Goal: Task Accomplishment & Management: Complete application form

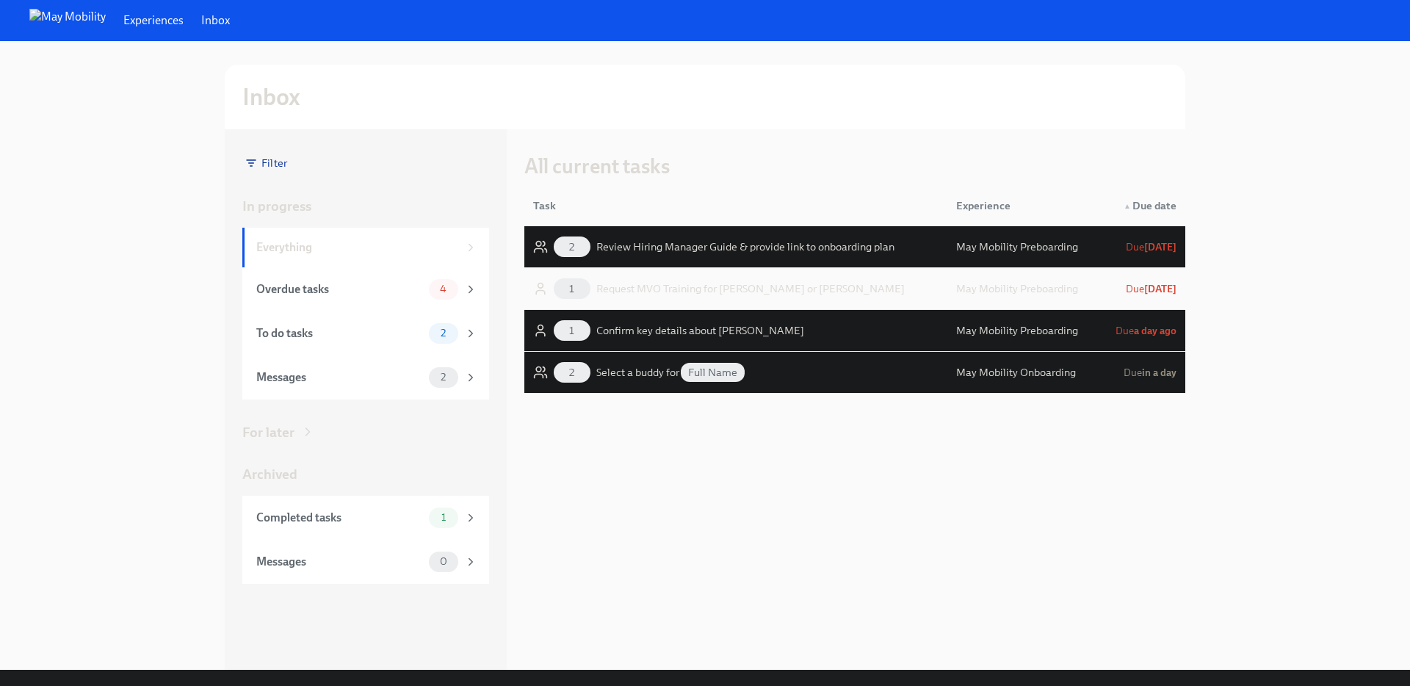
click at [668, 290] on div "Request MVO Training for [PERSON_NAME] or [PERSON_NAME]" at bounding box center [750, 289] width 308 height 18
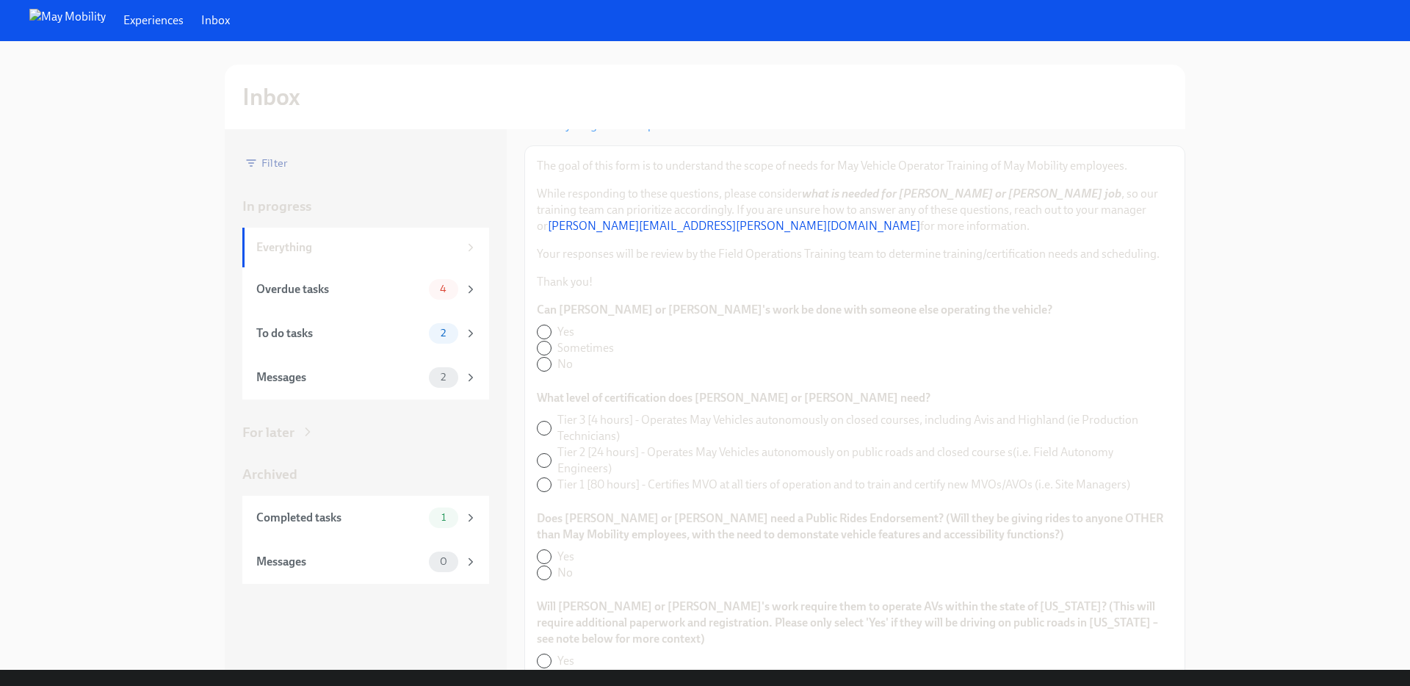
scroll to position [115, 0]
click at [544, 350] on input "Sometimes" at bounding box center [544, 344] width 13 height 13
radio input "true"
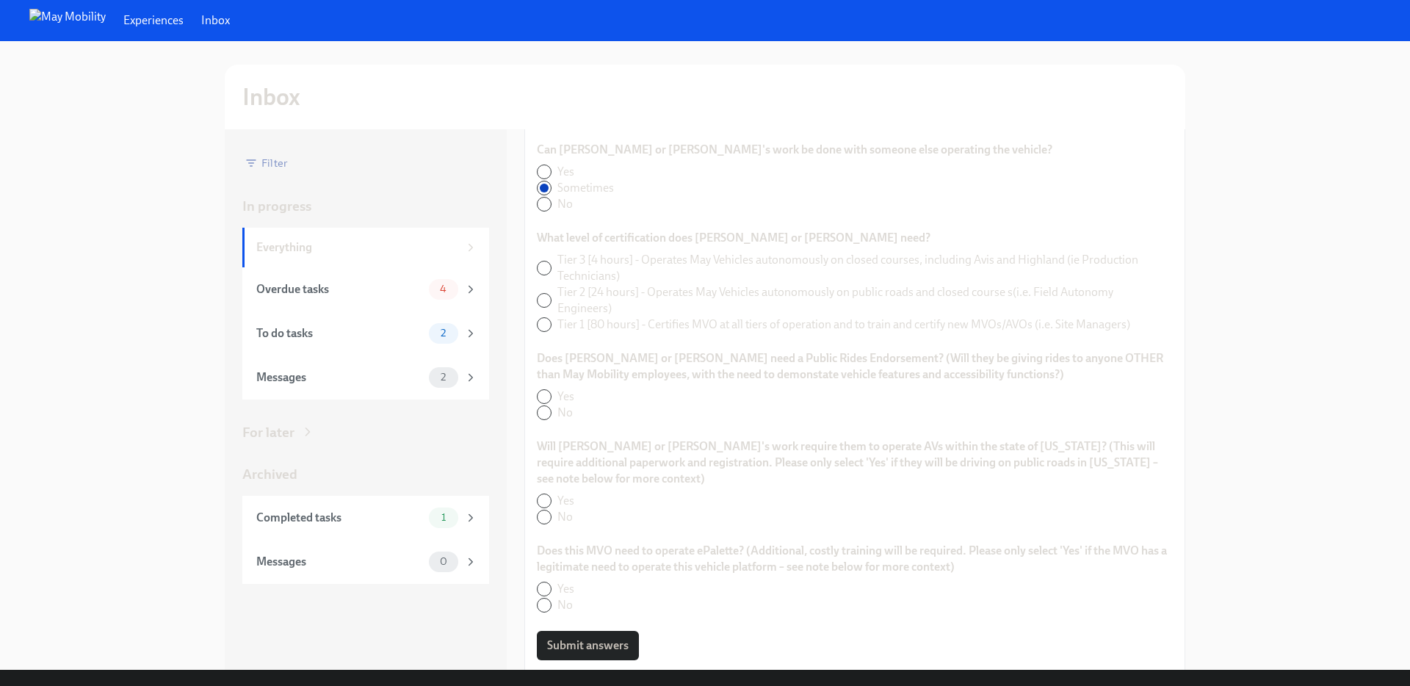
scroll to position [273, 0]
click at [623, 286] on span "Tier 2 [24 hours] - Operates May Vehicles autonomously on public roads and clos…" at bounding box center [859, 299] width 604 height 32
click at [551, 292] on input "Tier 2 [24 hours] - Operates May Vehicles autonomously on public roads and clos…" at bounding box center [544, 298] width 13 height 13
radio input "true"
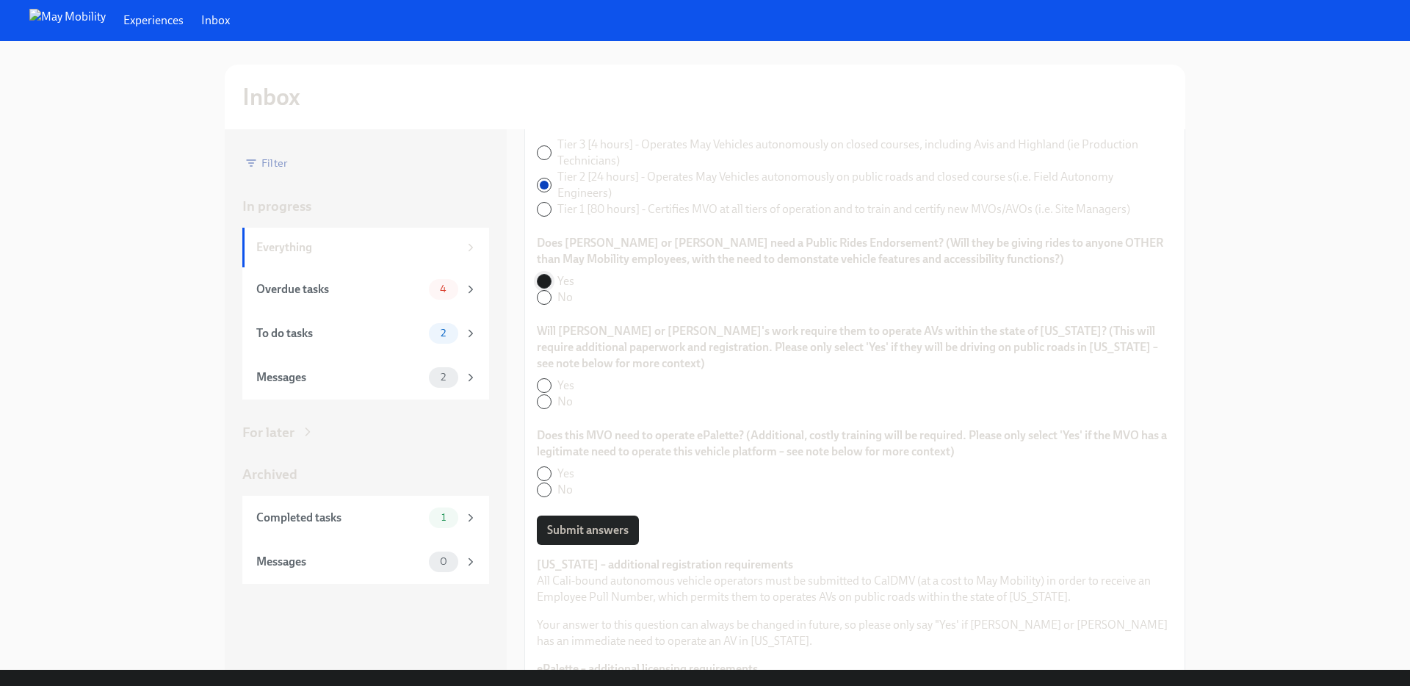
click at [546, 283] on input "Yes" at bounding box center [544, 281] width 13 height 13
radio input "true"
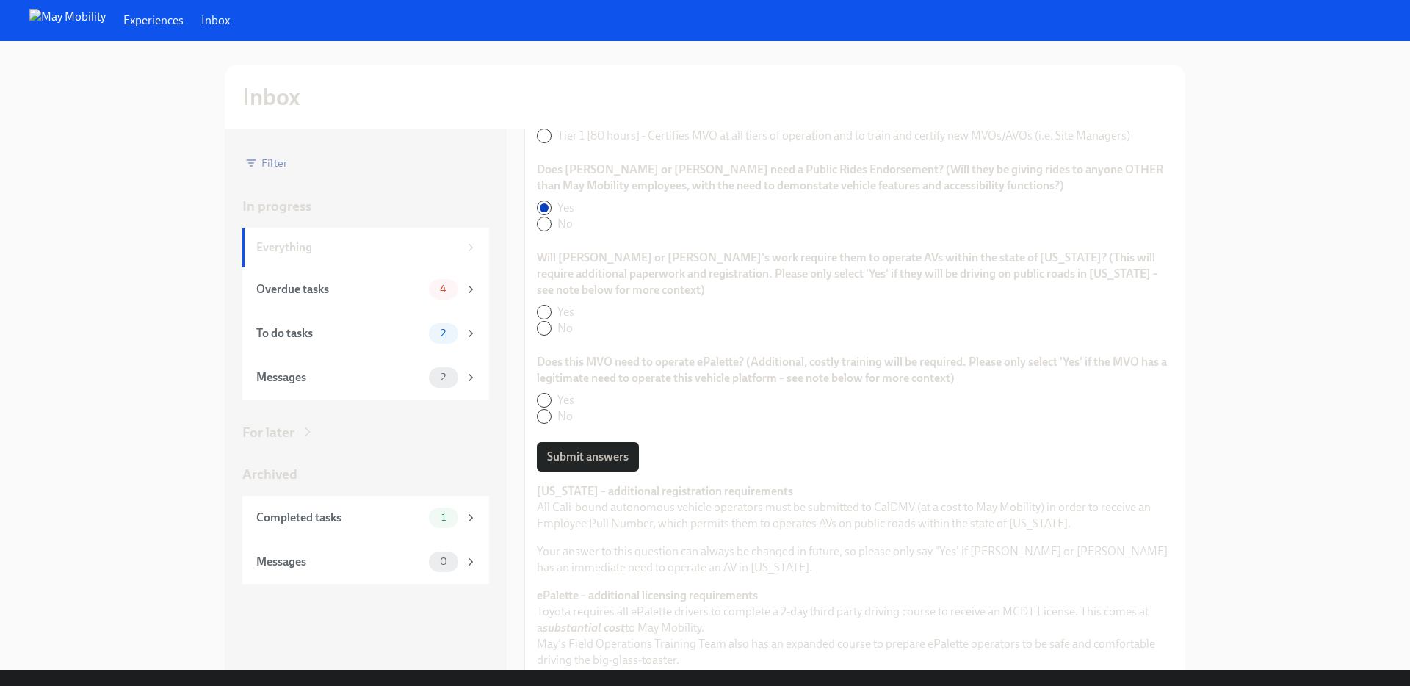
scroll to position [471, 0]
click at [541, 314] on input "No" at bounding box center [544, 317] width 13 height 13
radio input "true"
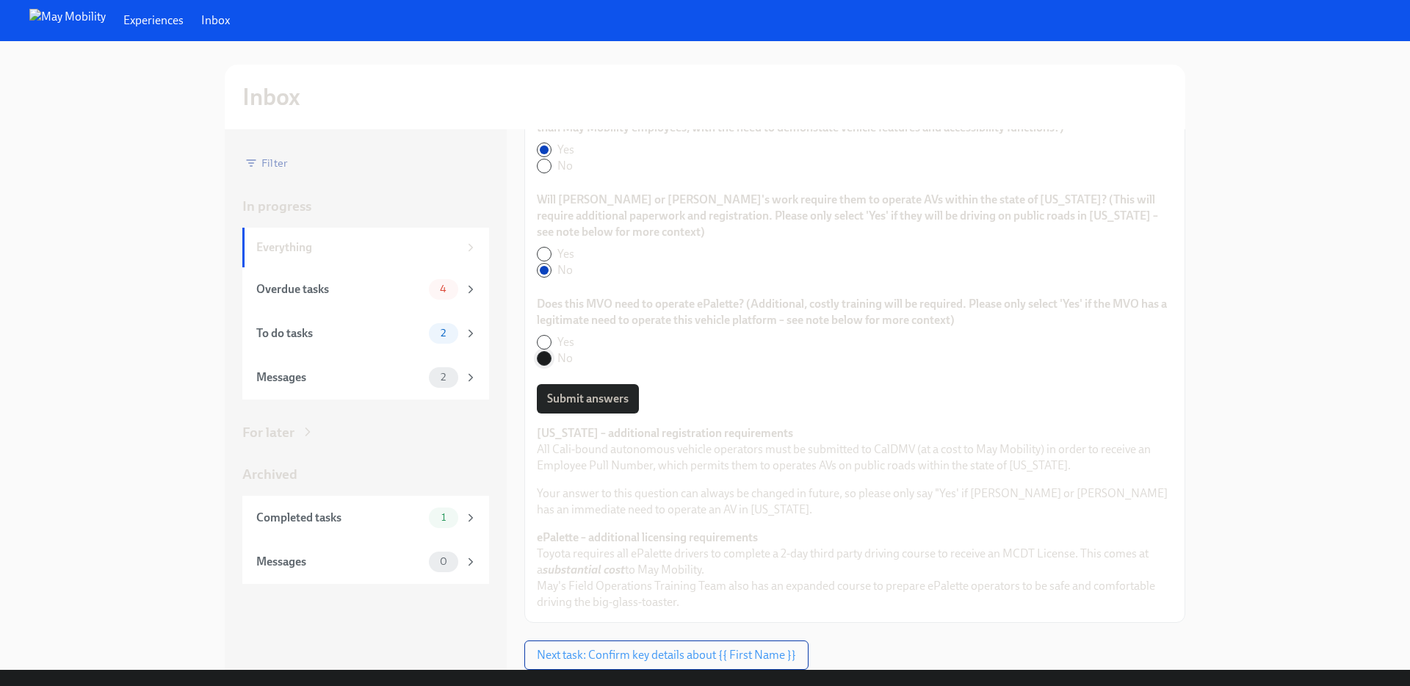
click at [544, 359] on input "No" at bounding box center [544, 358] width 13 height 13
radio input "true"
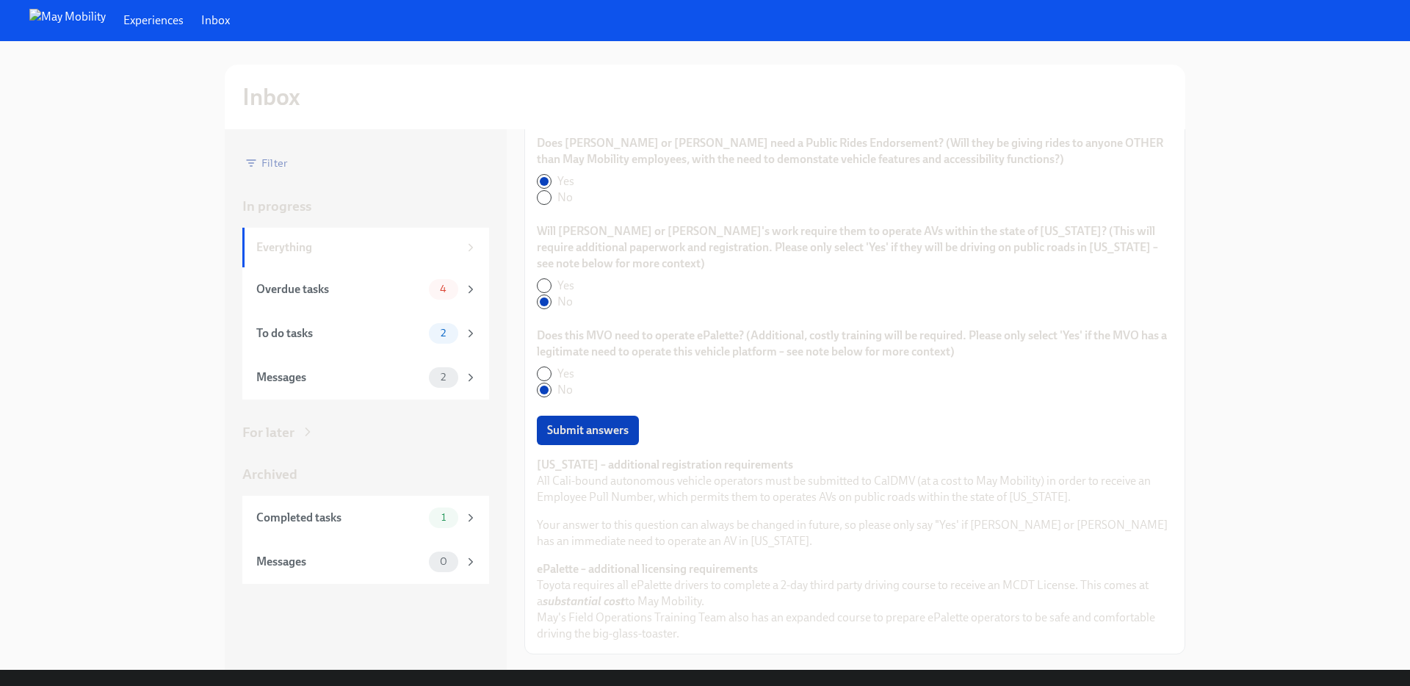
scroll to position [496, 0]
click at [615, 422] on span "Submit answers" at bounding box center [588, 421] width 82 height 15
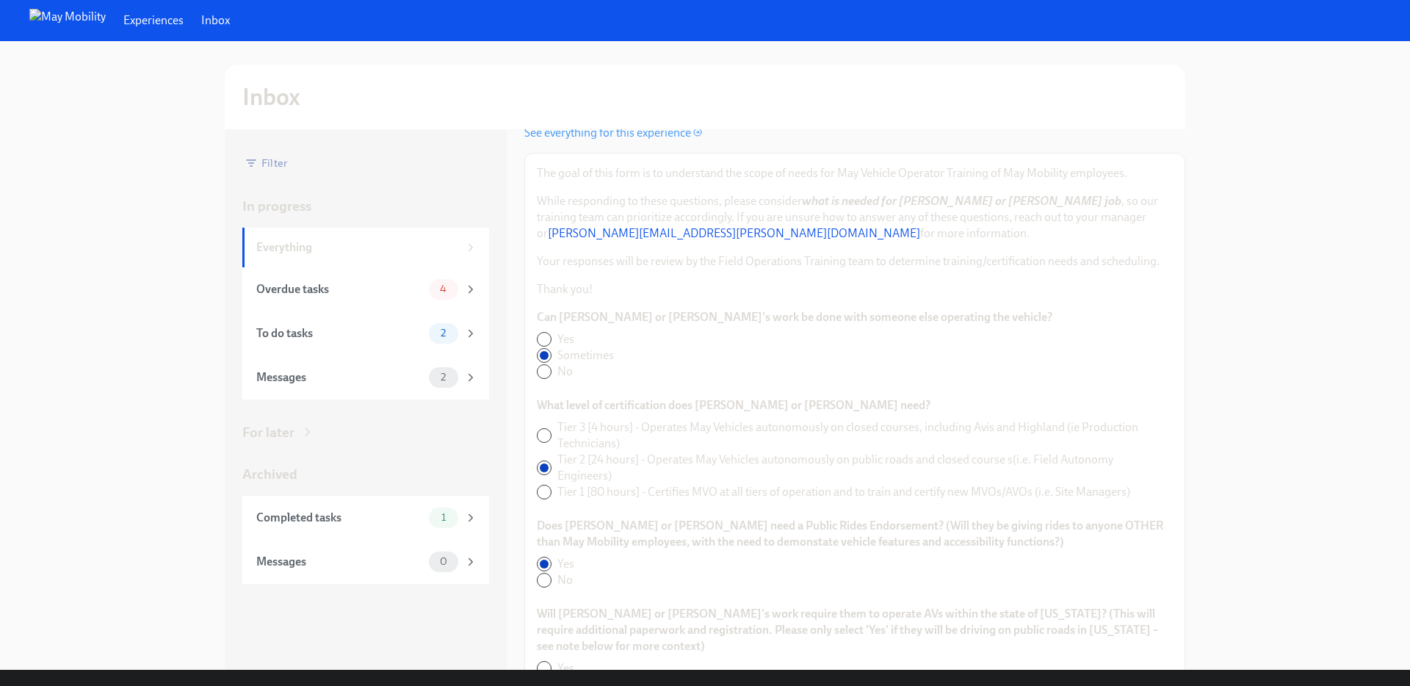
scroll to position [0, 0]
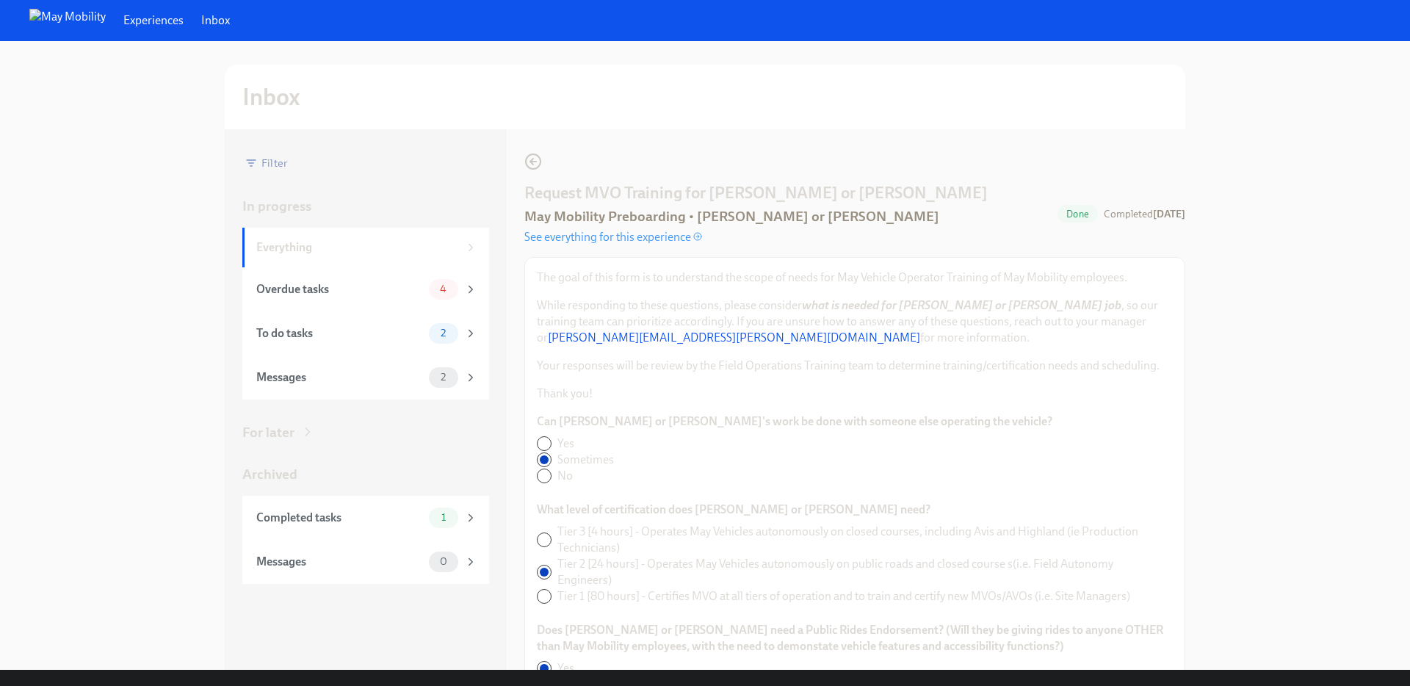
click at [538, 160] on icon "button" at bounding box center [533, 162] width 18 height 18
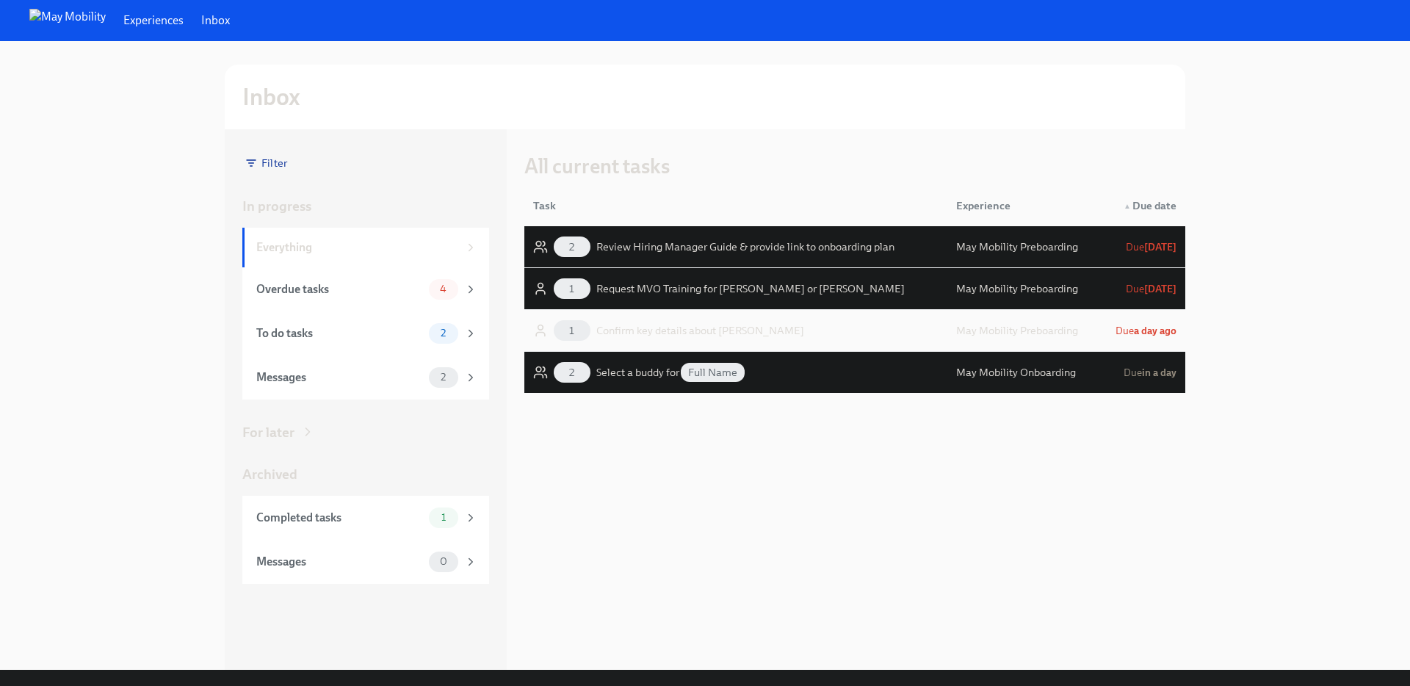
click at [878, 322] on div "1 Confirm key details about [PERSON_NAME]" at bounding box center [735, 330] width 417 height 29
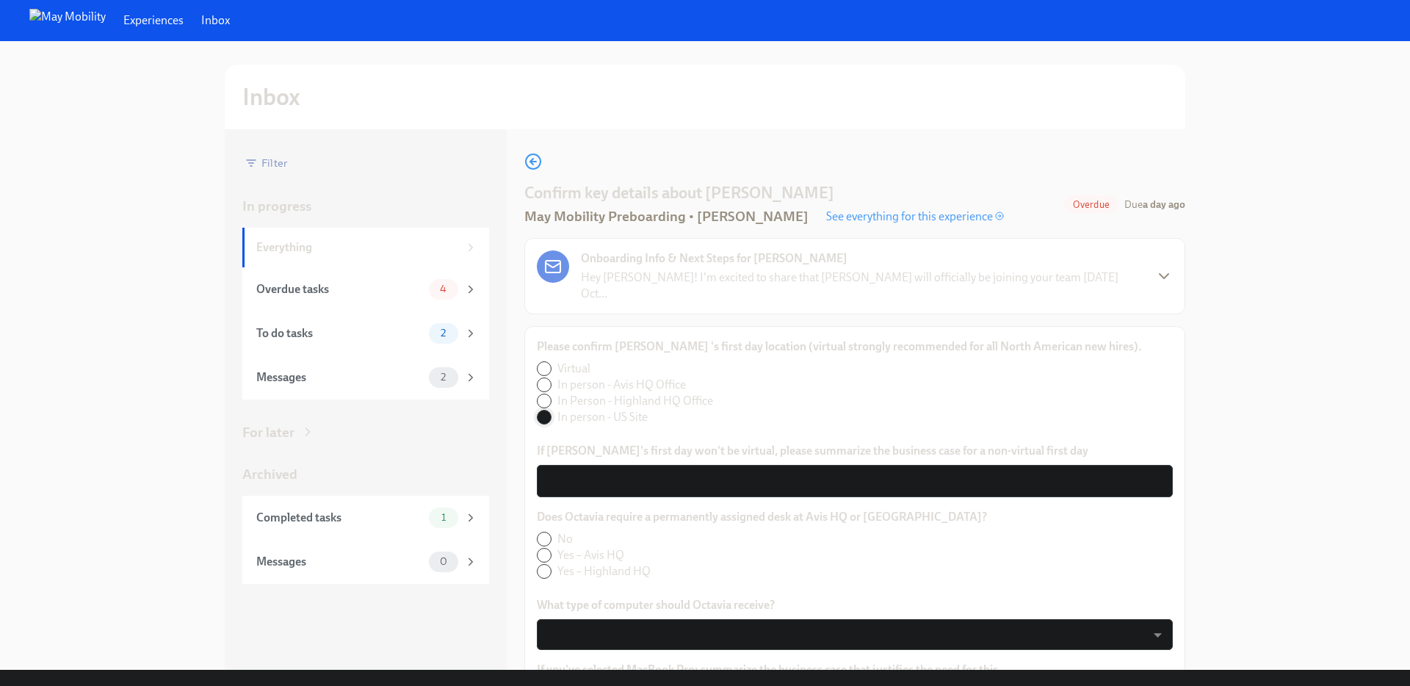
click at [546, 410] on input "In person - US Site" at bounding box center [544, 416] width 13 height 13
radio input "true"
click at [606, 472] on textarea "If [PERSON_NAME]'s first day won't be virtual, please summarize the business ca…" at bounding box center [855, 481] width 618 height 18
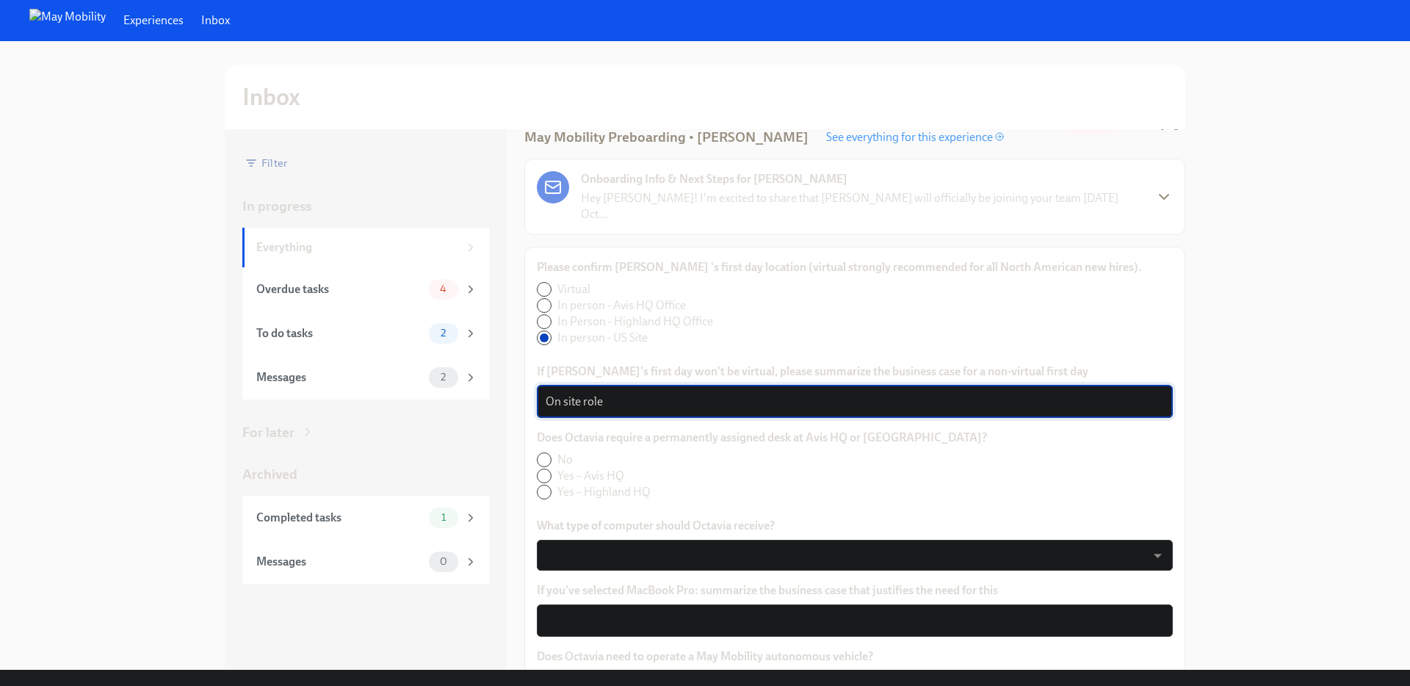
type textarea "On site role"
click at [712, 452] on label "No" at bounding box center [756, 460] width 438 height 16
click at [551, 453] on input "No" at bounding box center [544, 459] width 13 height 13
radio input "true"
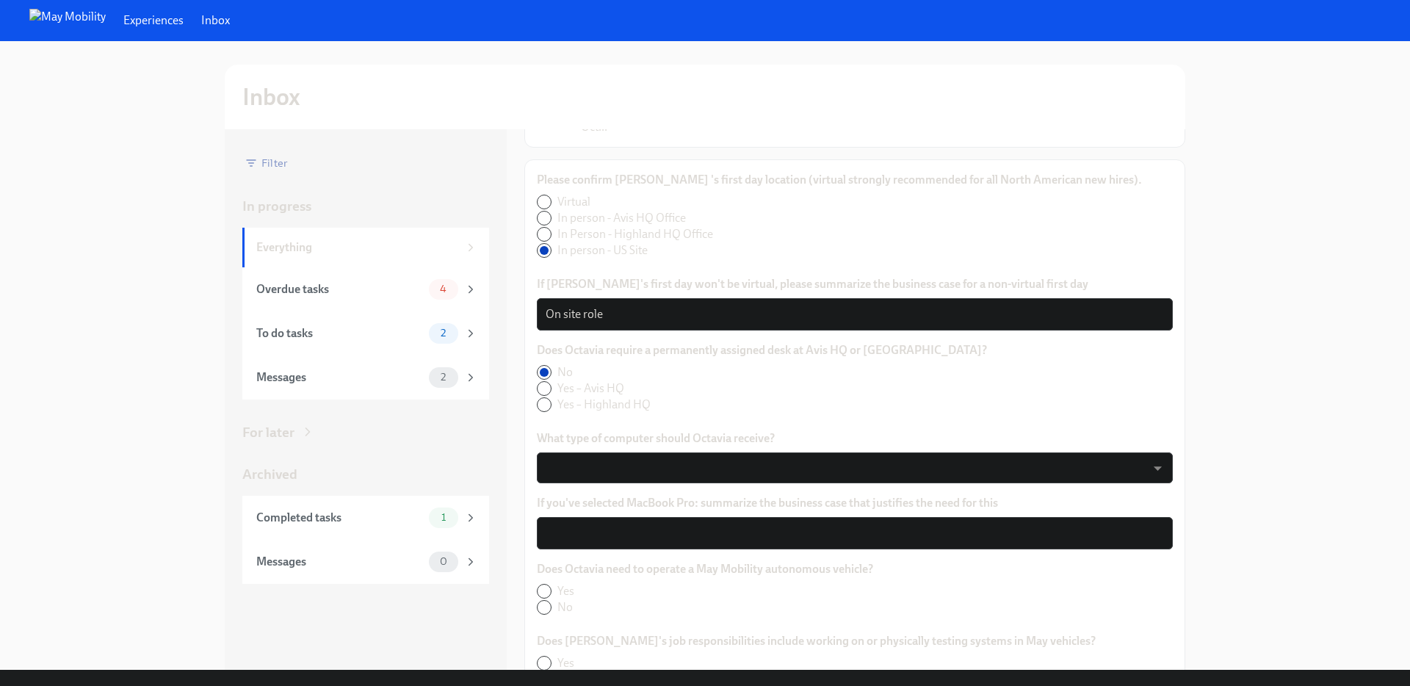
scroll to position [193, 0]
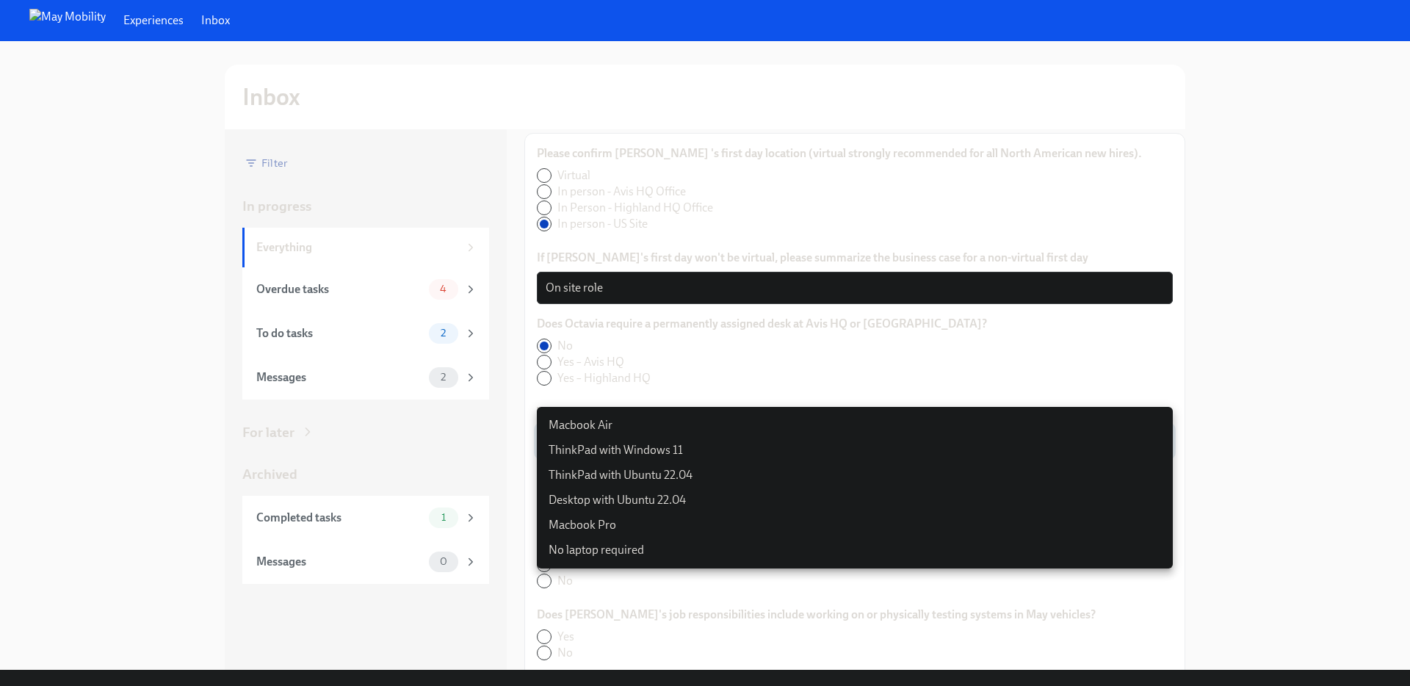
click at [652, 427] on body "Experiences Inbox Inbox Filter In progress Everything Overdue tasks 4 To do tas…" at bounding box center [705, 343] width 1410 height 686
click at [619, 430] on li "Macbook Air" at bounding box center [855, 425] width 636 height 25
type input "iMyTA17lL"
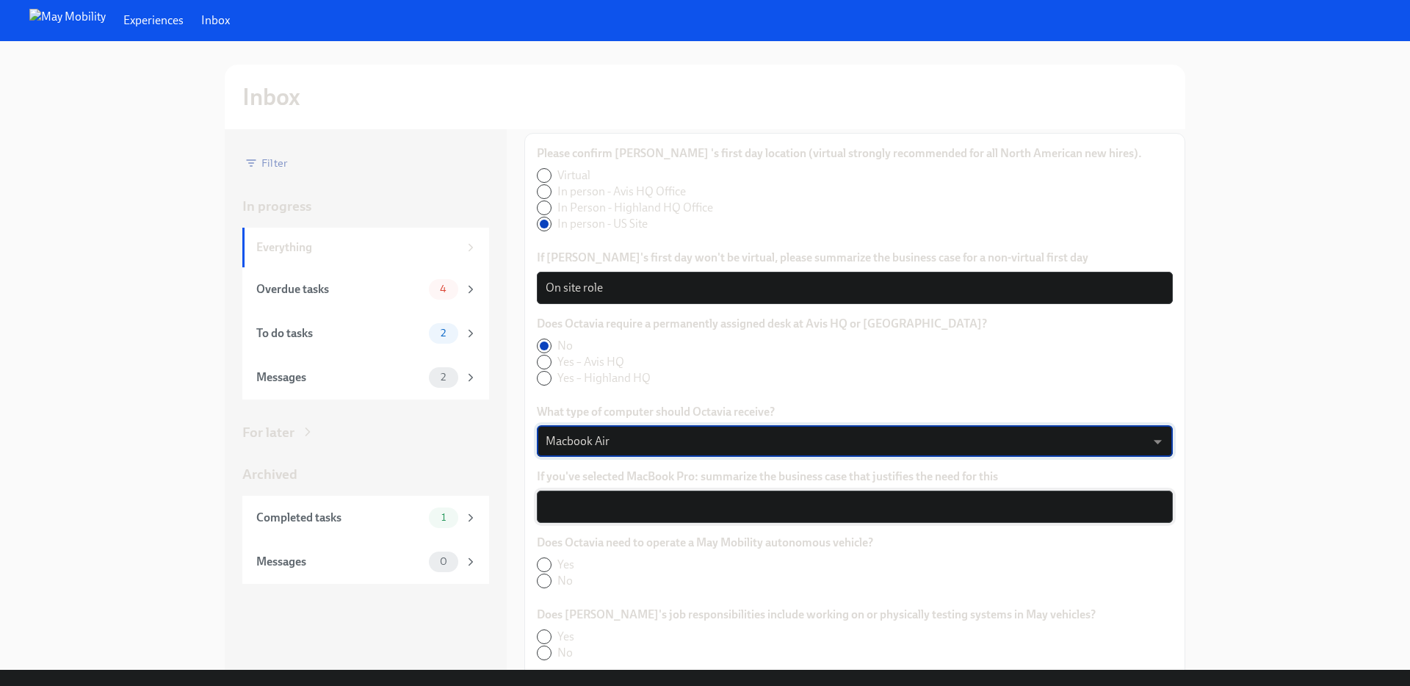
click at [615, 498] on textarea "If you've selected MacBook Pro: summarize the business case that justifies the …" at bounding box center [855, 507] width 618 height 18
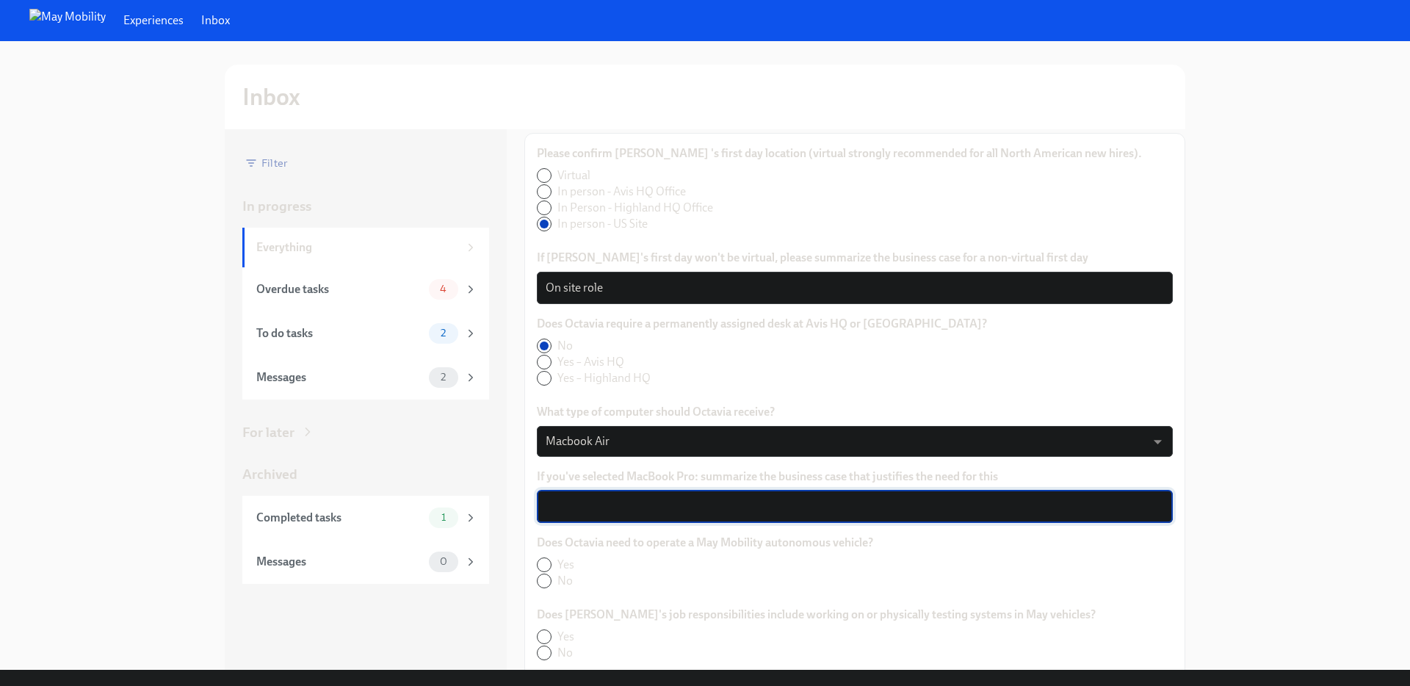
click at [612, 498] on textarea "If you've selected MacBook Pro: summarize the business case that justifies the …" at bounding box center [855, 507] width 618 height 18
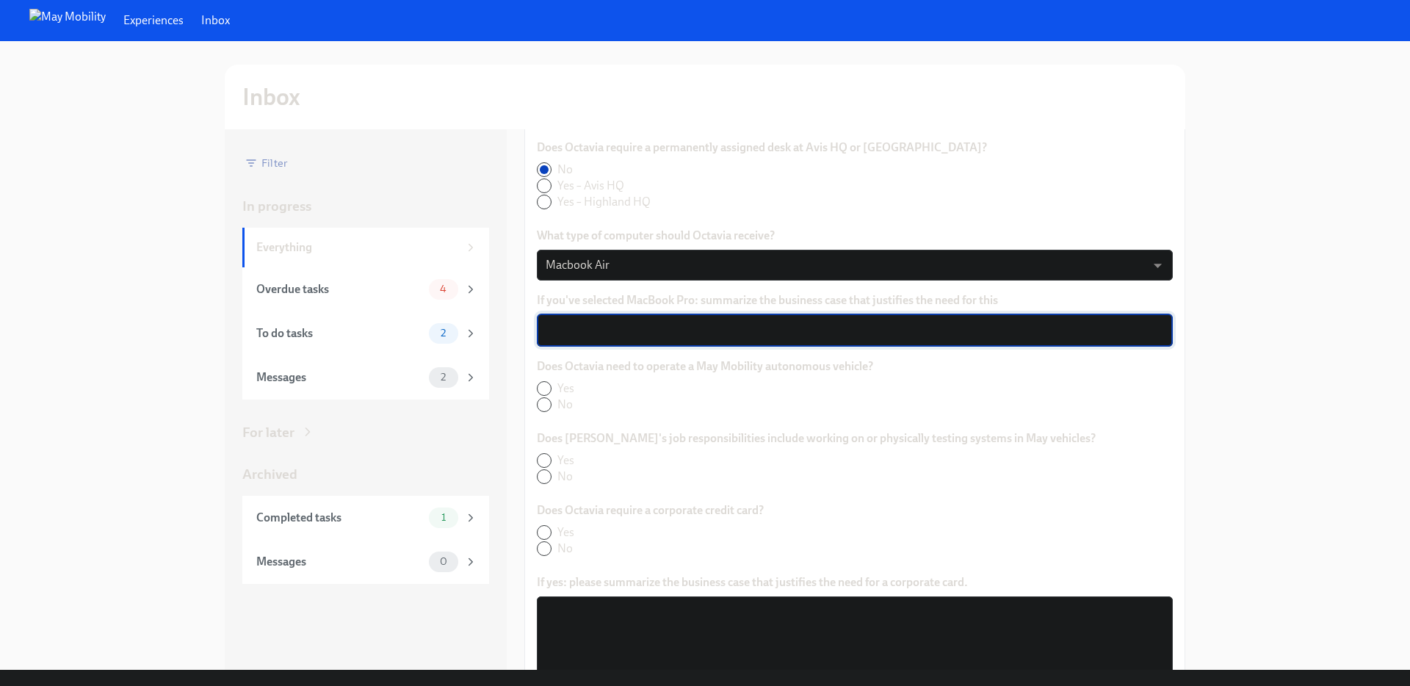
scroll to position [387, 0]
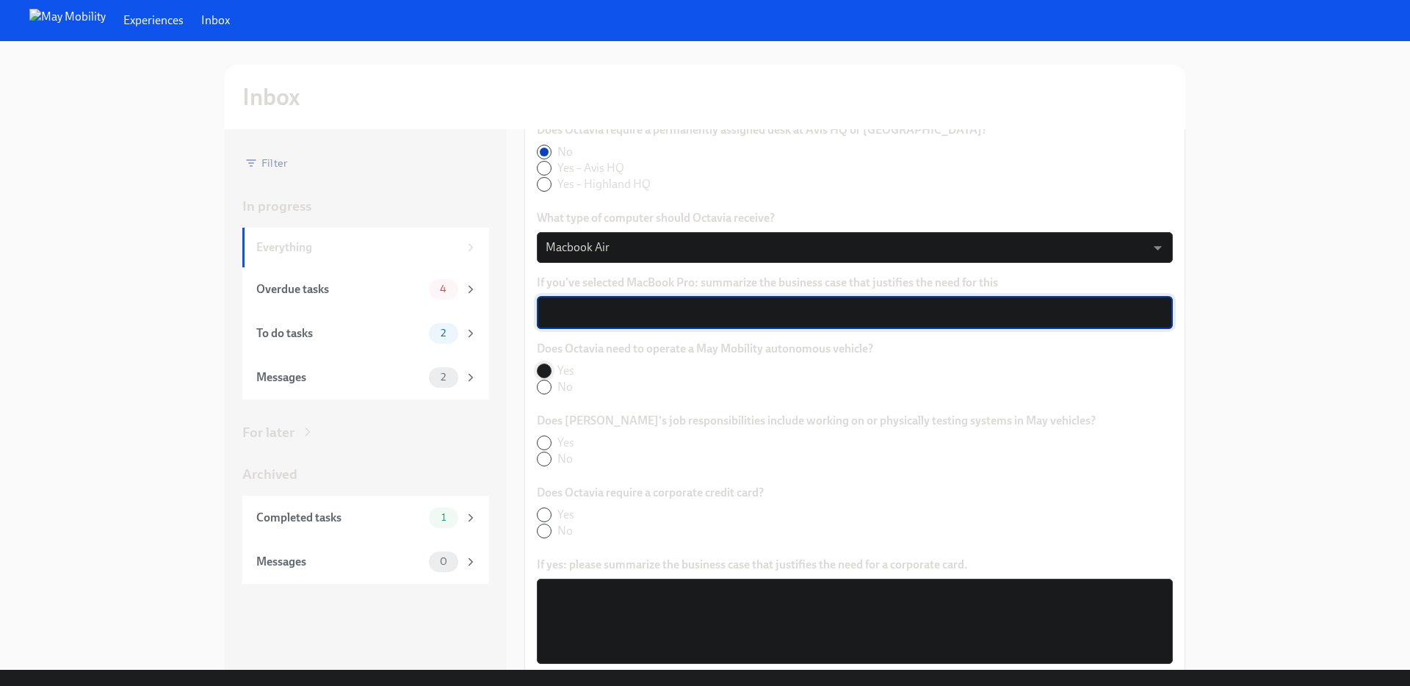
click at [543, 364] on input "Yes" at bounding box center [544, 370] width 13 height 13
radio input "true"
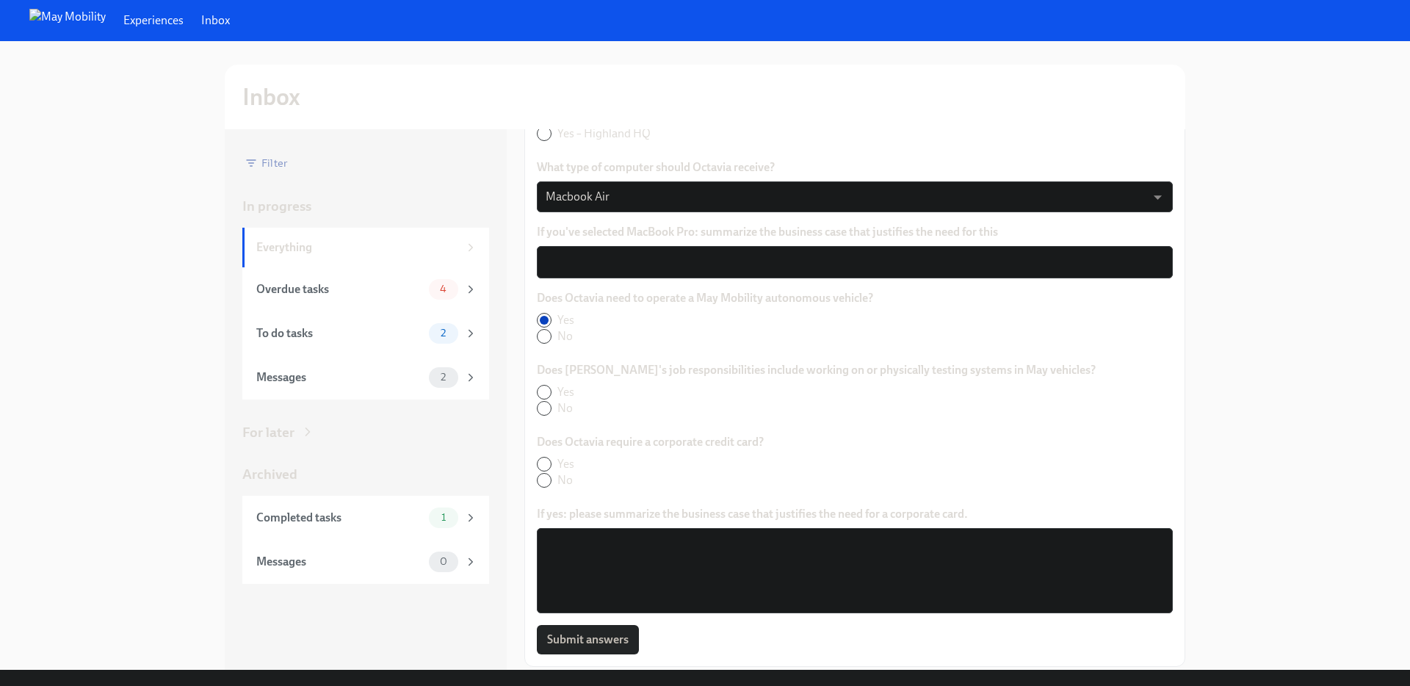
scroll to position [462, 0]
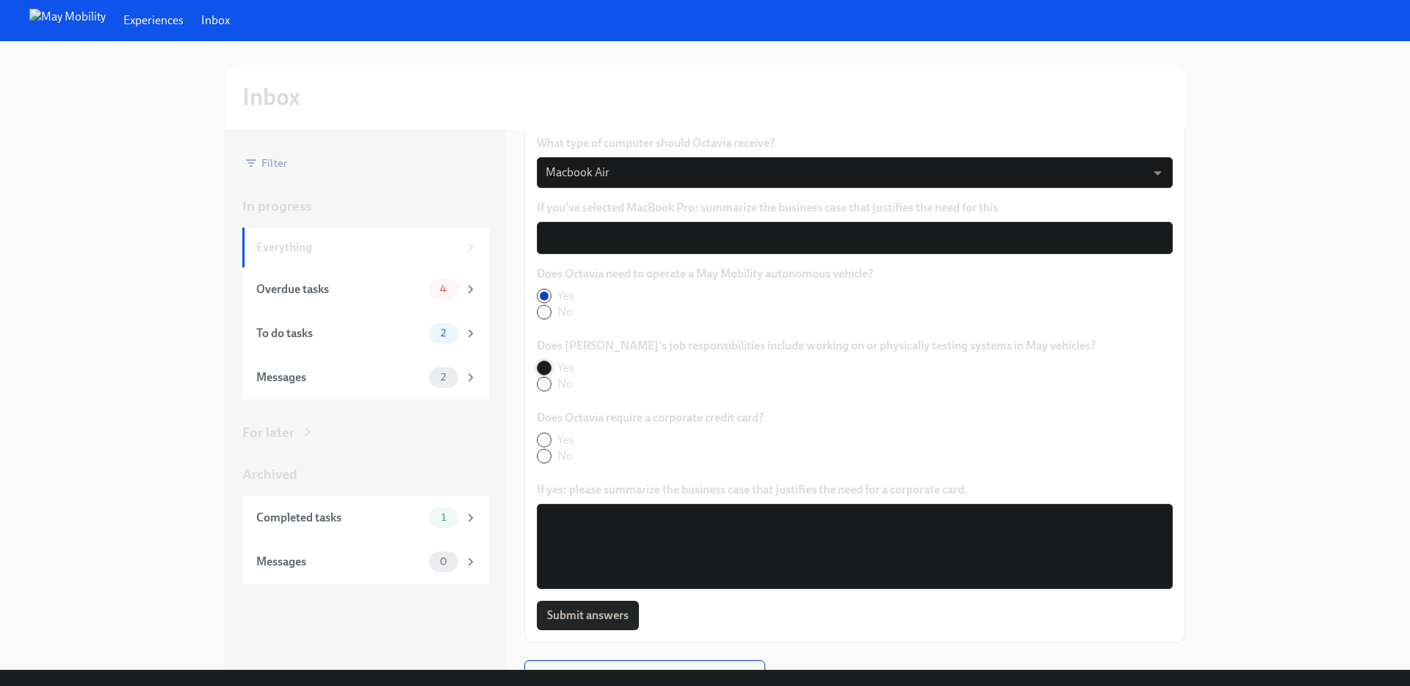
click at [545, 361] on input "Yes" at bounding box center [544, 367] width 13 height 13
radio input "true"
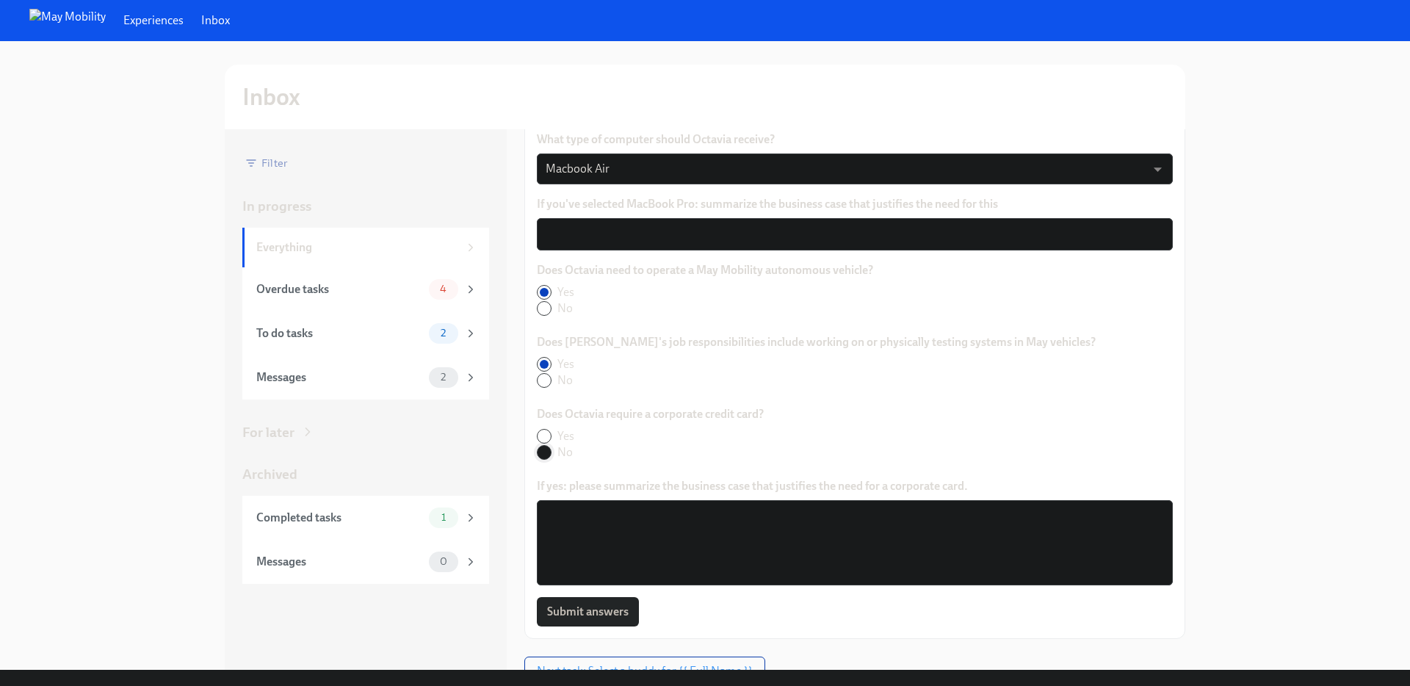
click at [544, 446] on input "No" at bounding box center [544, 452] width 13 height 13
radio input "true"
click at [598, 597] on button "Submit answers" at bounding box center [588, 611] width 102 height 29
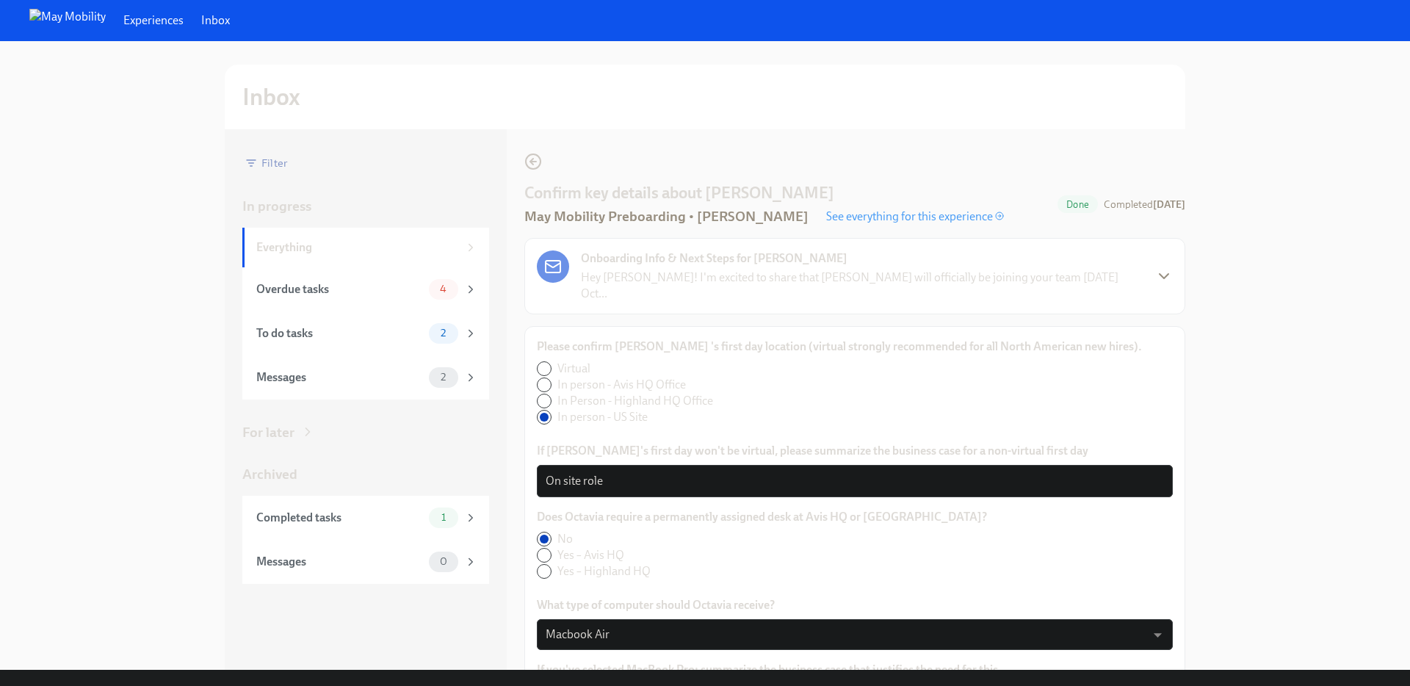
click at [534, 170] on icon "button" at bounding box center [533, 162] width 18 height 18
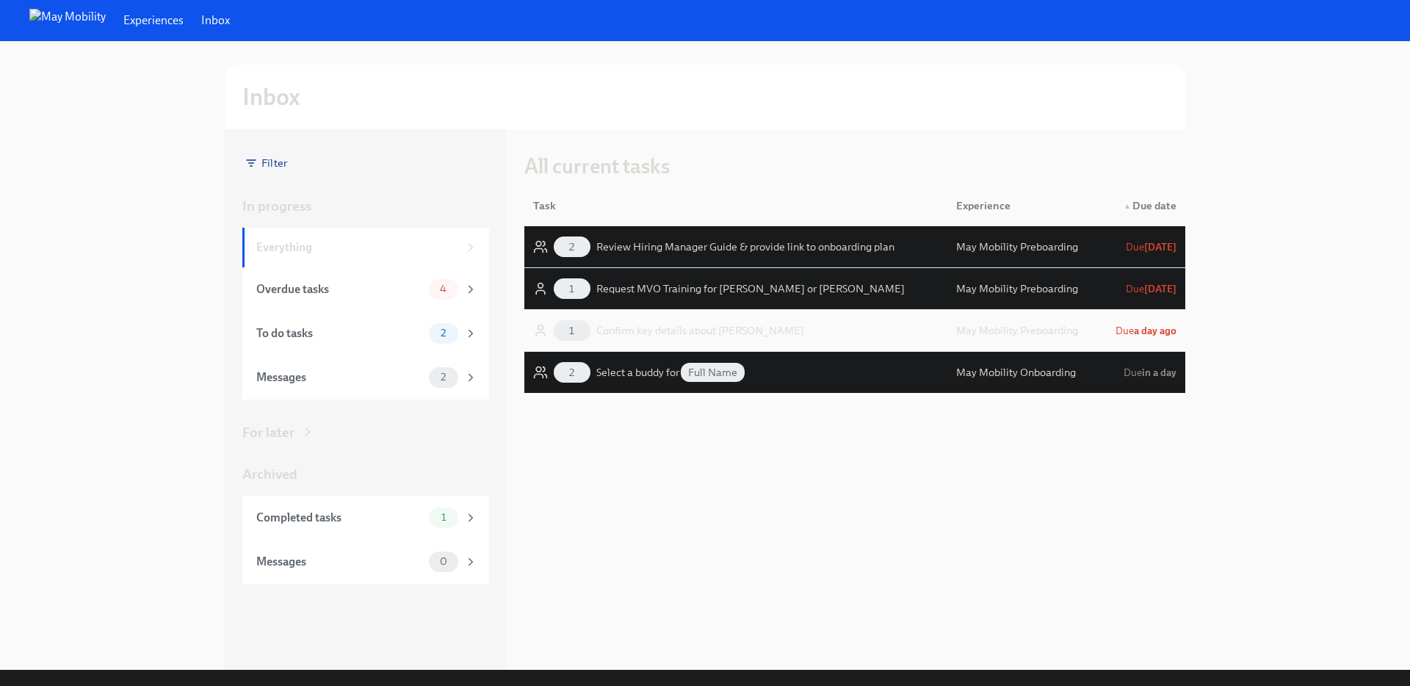
click at [1050, 330] on div "May Mobility Preboarding" at bounding box center [1017, 331] width 122 height 18
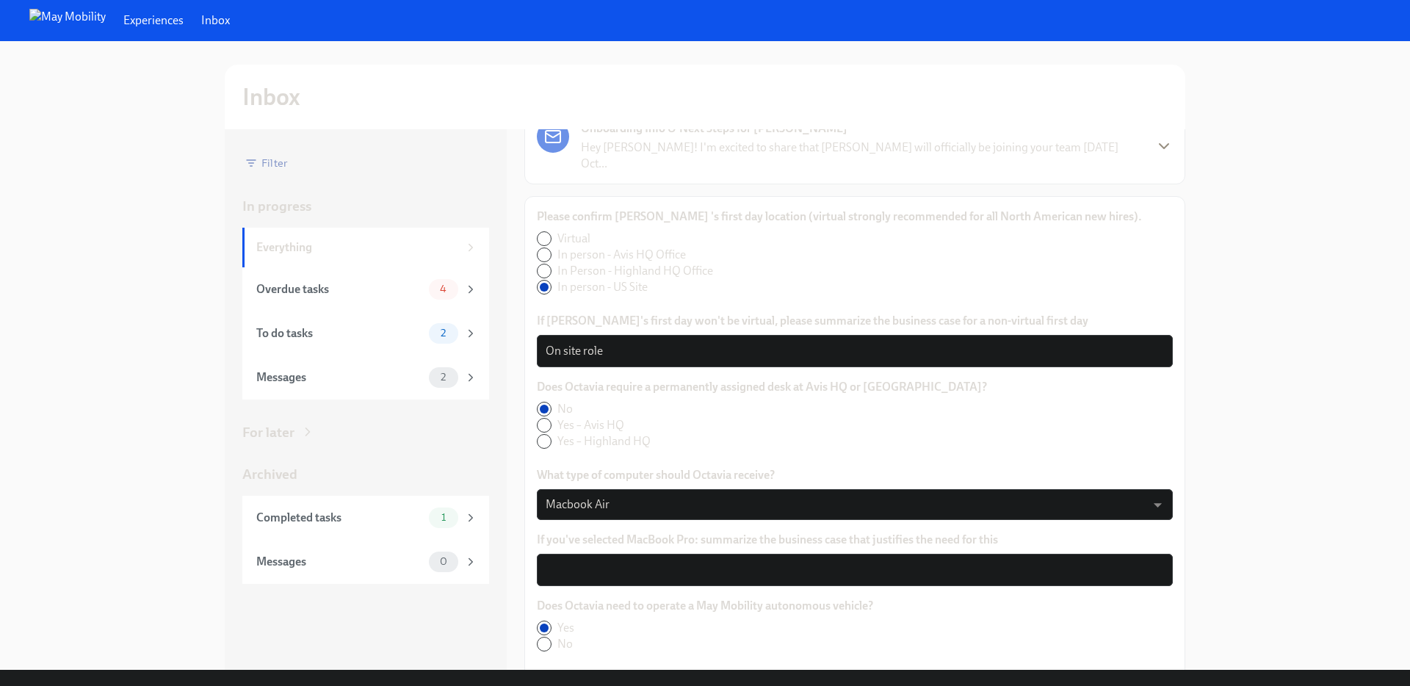
scroll to position [466, 0]
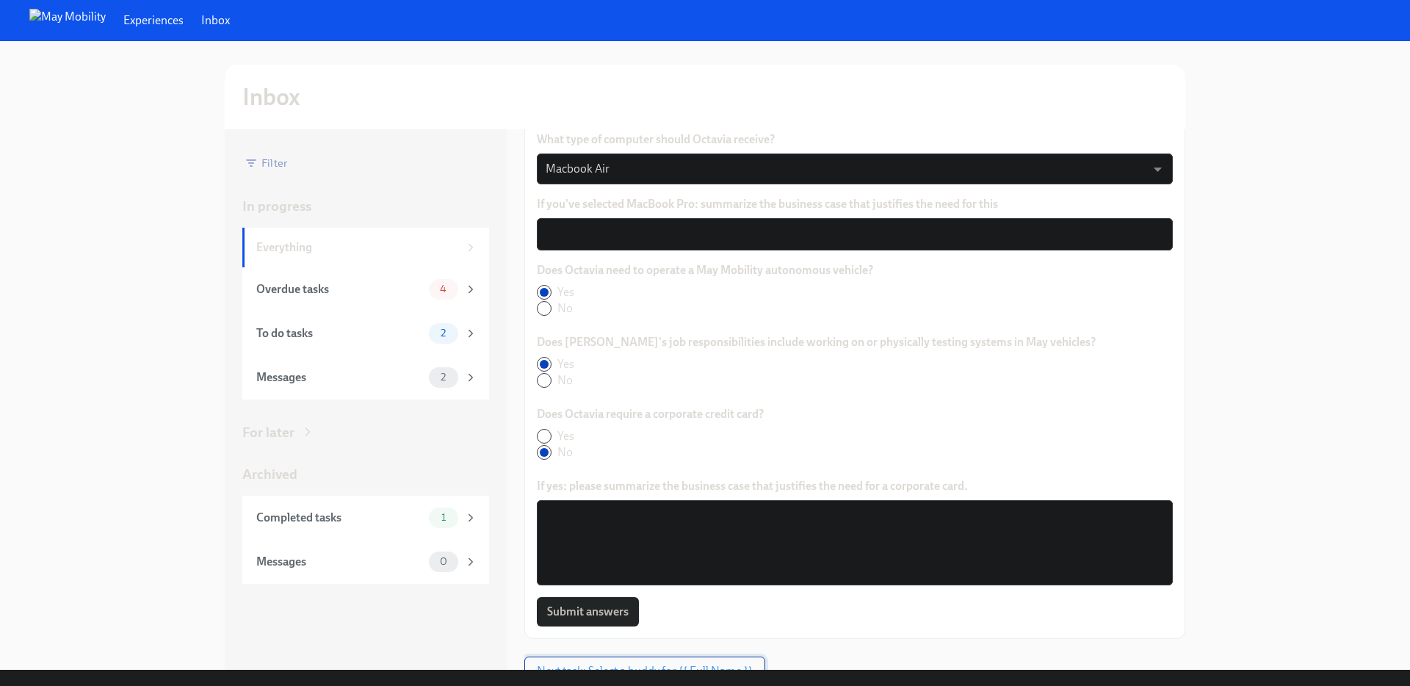
click at [638, 664] on span "Next task: Select a buddy for {{ Full Name }}" at bounding box center [645, 671] width 216 height 15
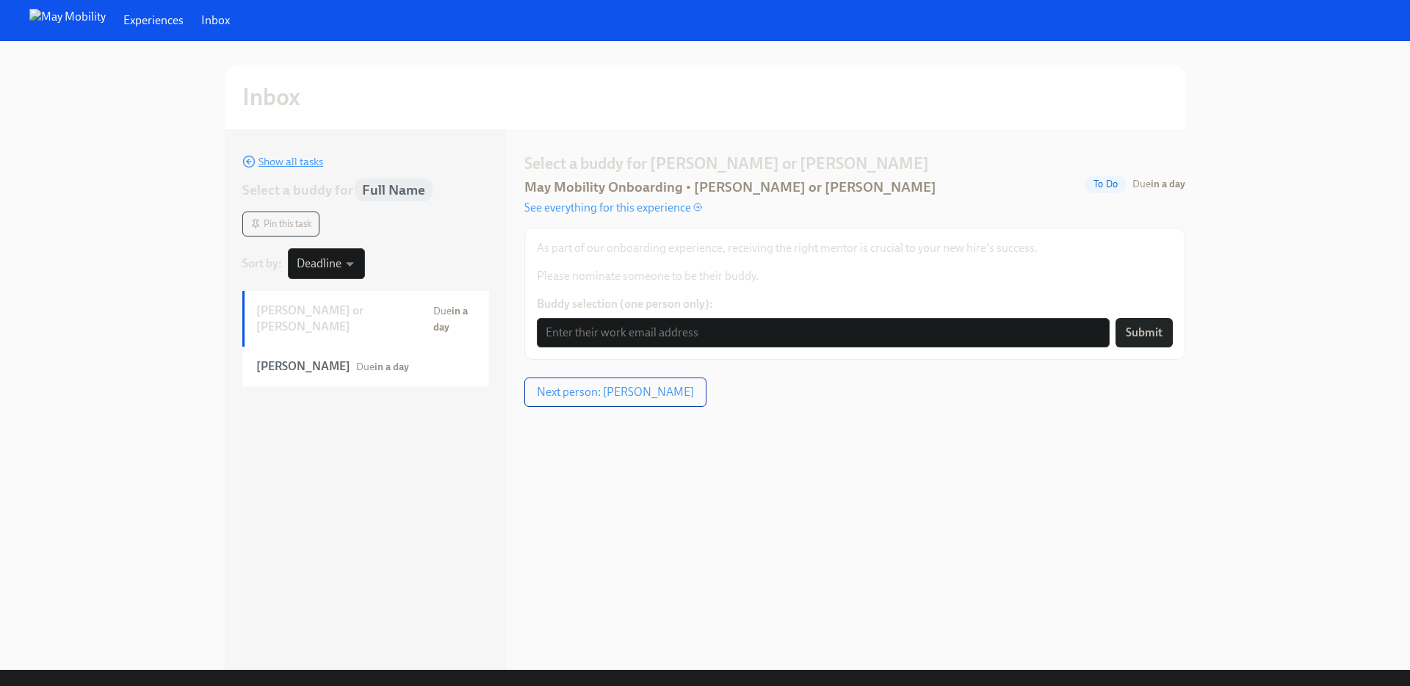
click at [253, 167] on icon "button" at bounding box center [248, 161] width 13 height 13
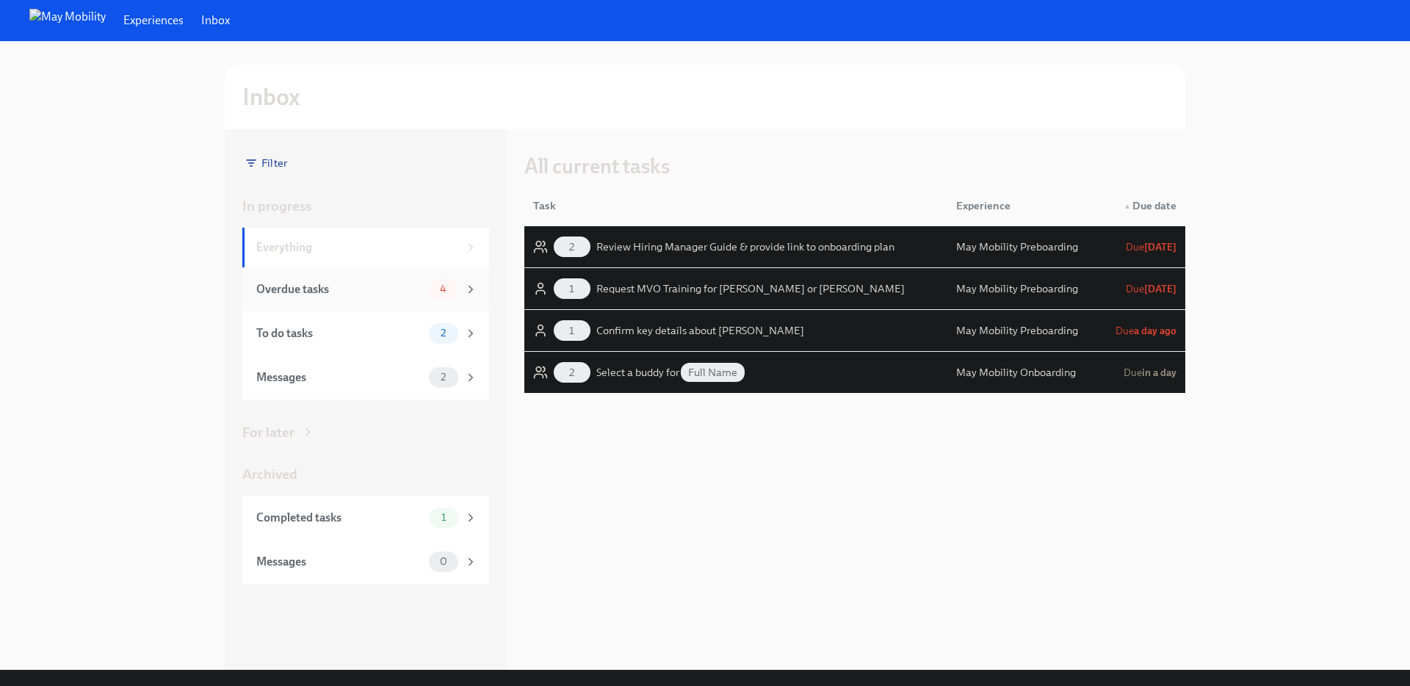
click at [369, 292] on div "Overdue tasks" at bounding box center [339, 289] width 167 height 16
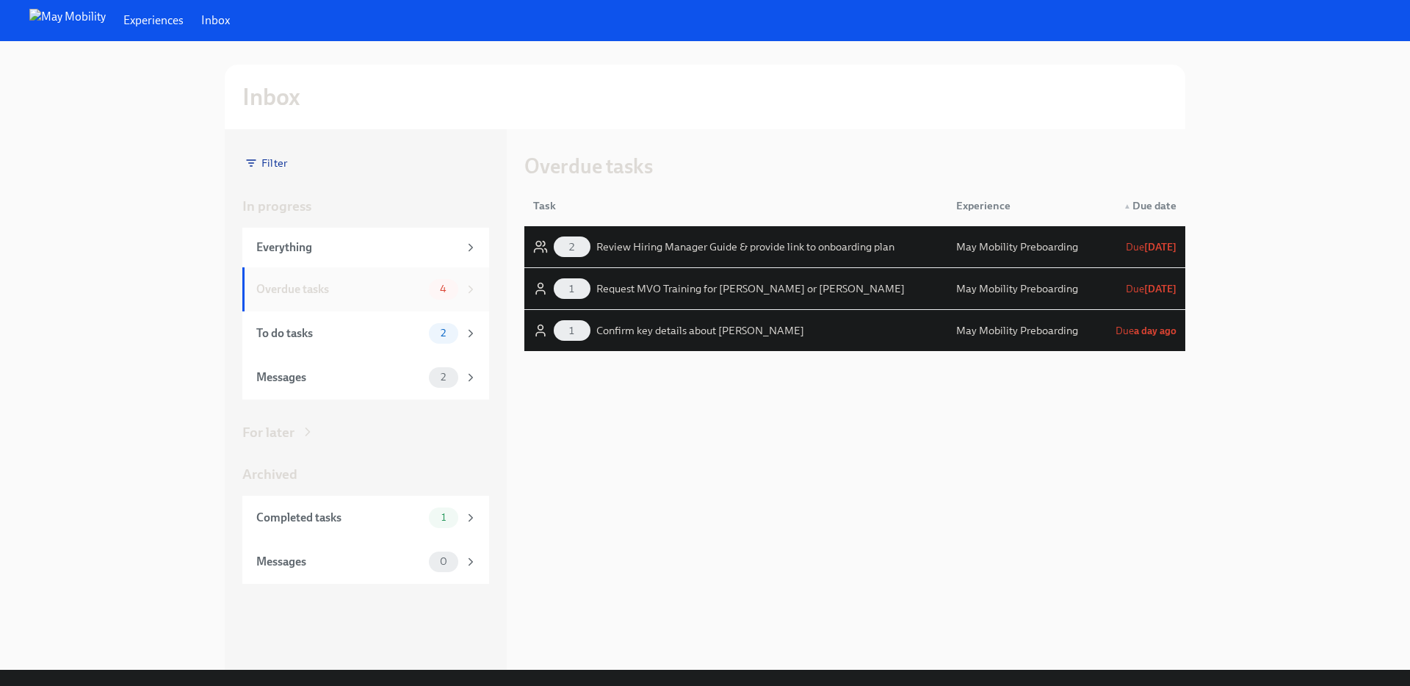
click at [369, 292] on div "Overdue tasks" at bounding box center [339, 289] width 167 height 16
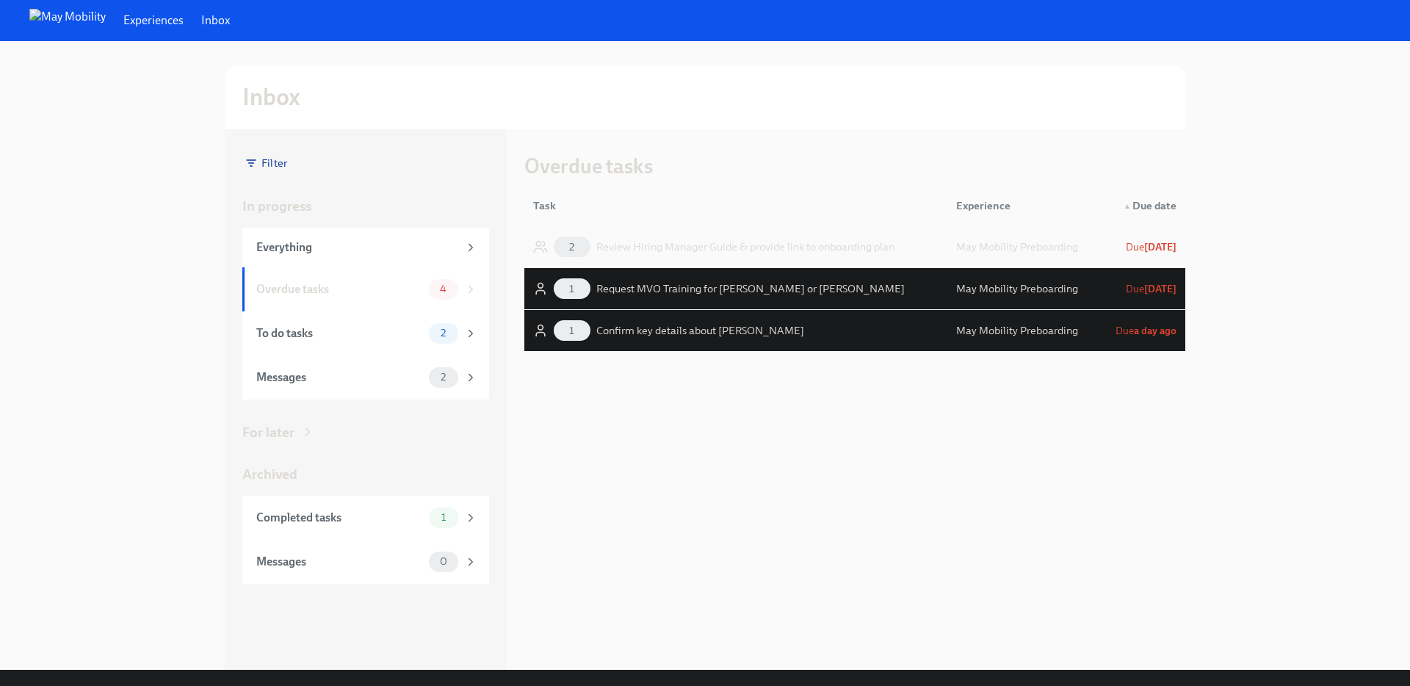
click at [797, 239] on div "Review Hiring Manager Guide & provide link to onboarding plan" at bounding box center [745, 247] width 298 height 18
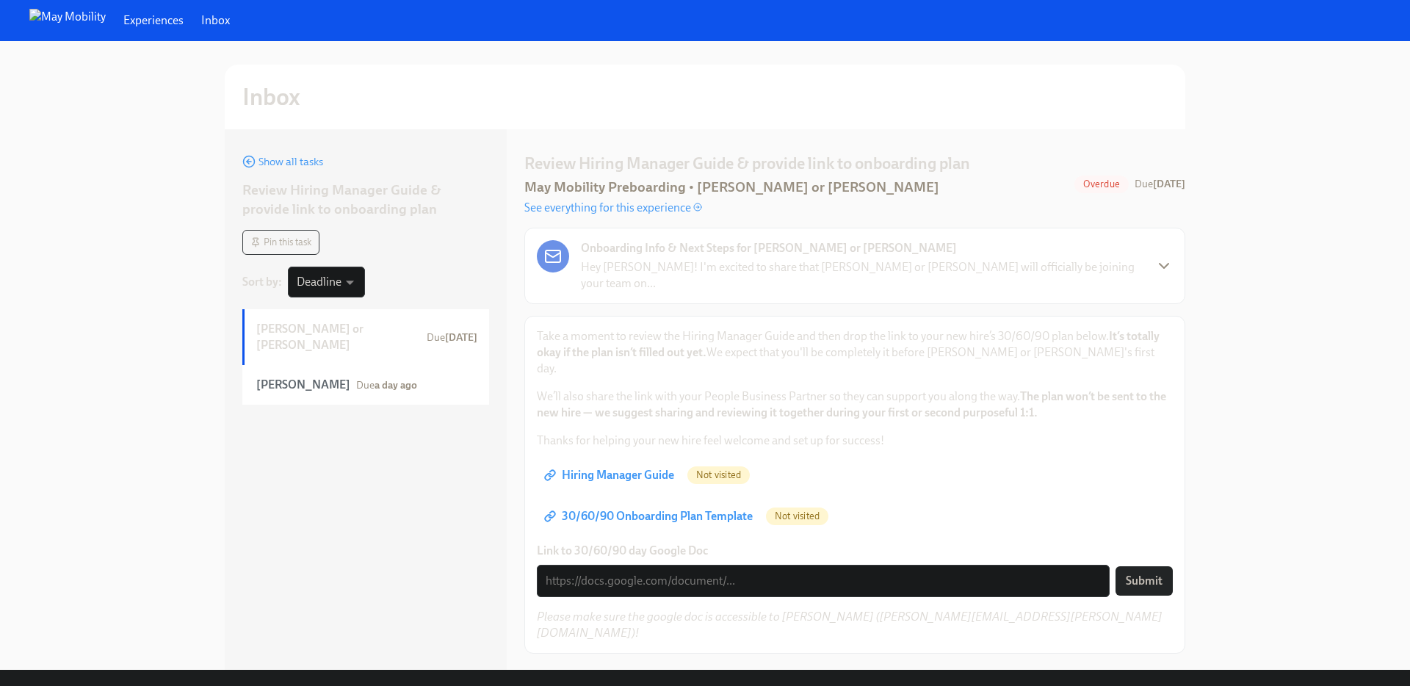
click at [651, 468] on span "Hiring Manager Guide" at bounding box center [610, 475] width 127 height 15
click at [804, 510] on span "Not visited" at bounding box center [797, 515] width 62 height 11
click at [737, 509] on span "30/60/90 Onboarding Plan Template" at bounding box center [650, 516] width 206 height 15
click at [601, 565] on div "x ​" at bounding box center [823, 581] width 573 height 32
paste textarea "[URL][DOMAIN_NAME]"
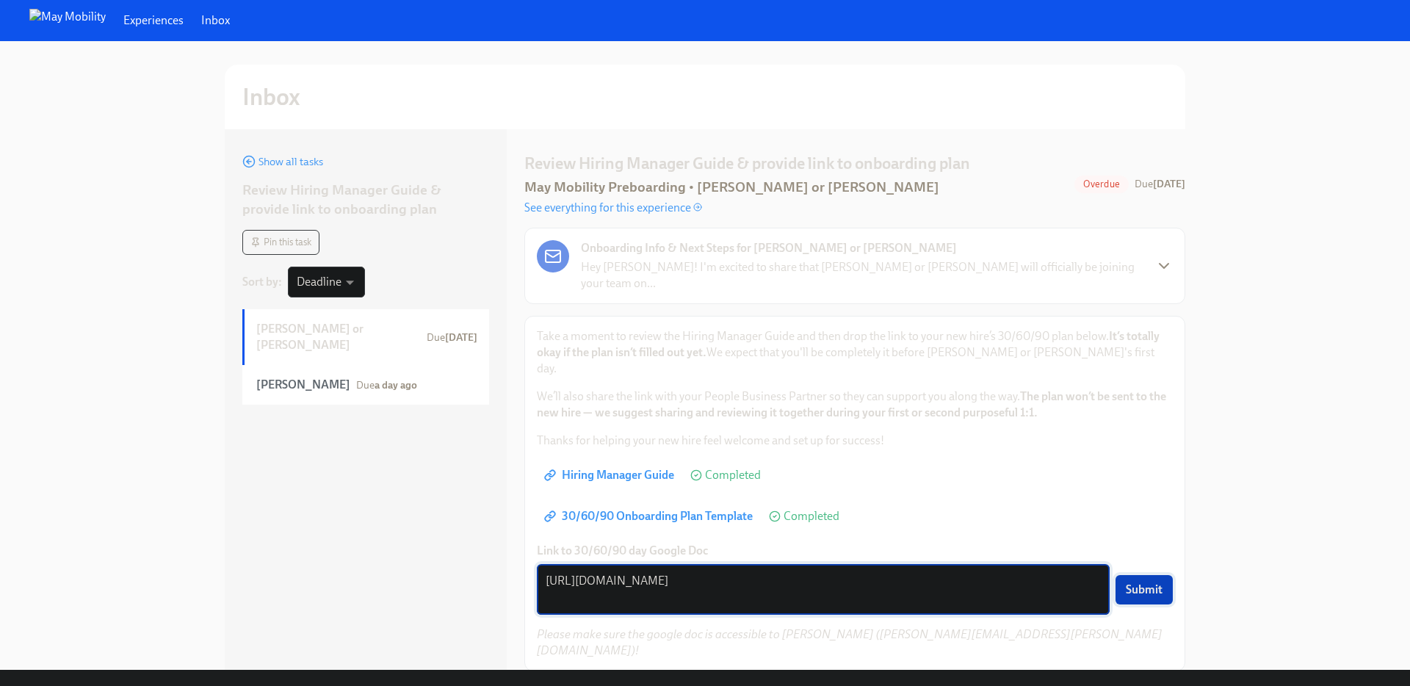
type textarea "[URL][DOMAIN_NAME]"
click at [1135, 575] on button "Submit" at bounding box center [1143, 589] width 57 height 29
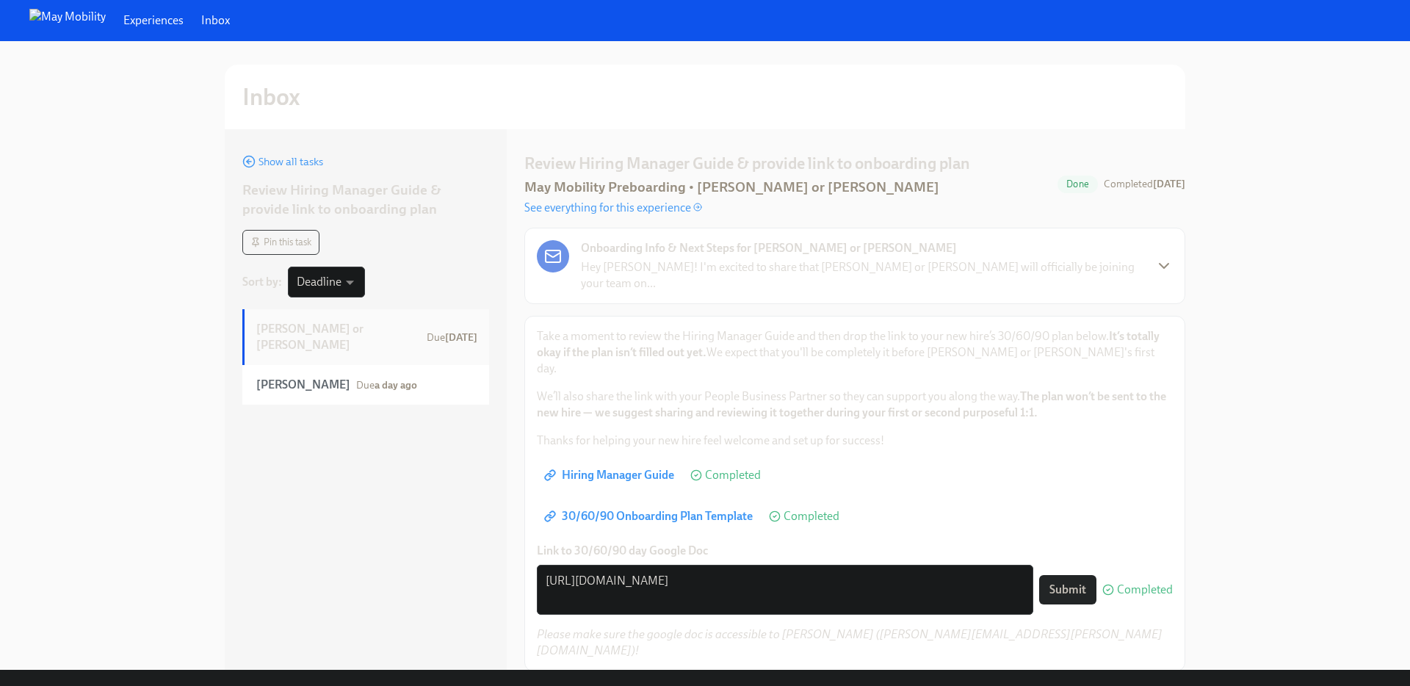
click at [322, 332] on strong "[PERSON_NAME] or [PERSON_NAME]" at bounding box center [338, 337] width 164 height 32
click at [364, 333] on strong "[PERSON_NAME] or [PERSON_NAME]" at bounding box center [338, 337] width 164 height 32
click at [1163, 264] on icon "button" at bounding box center [1164, 266] width 18 height 18
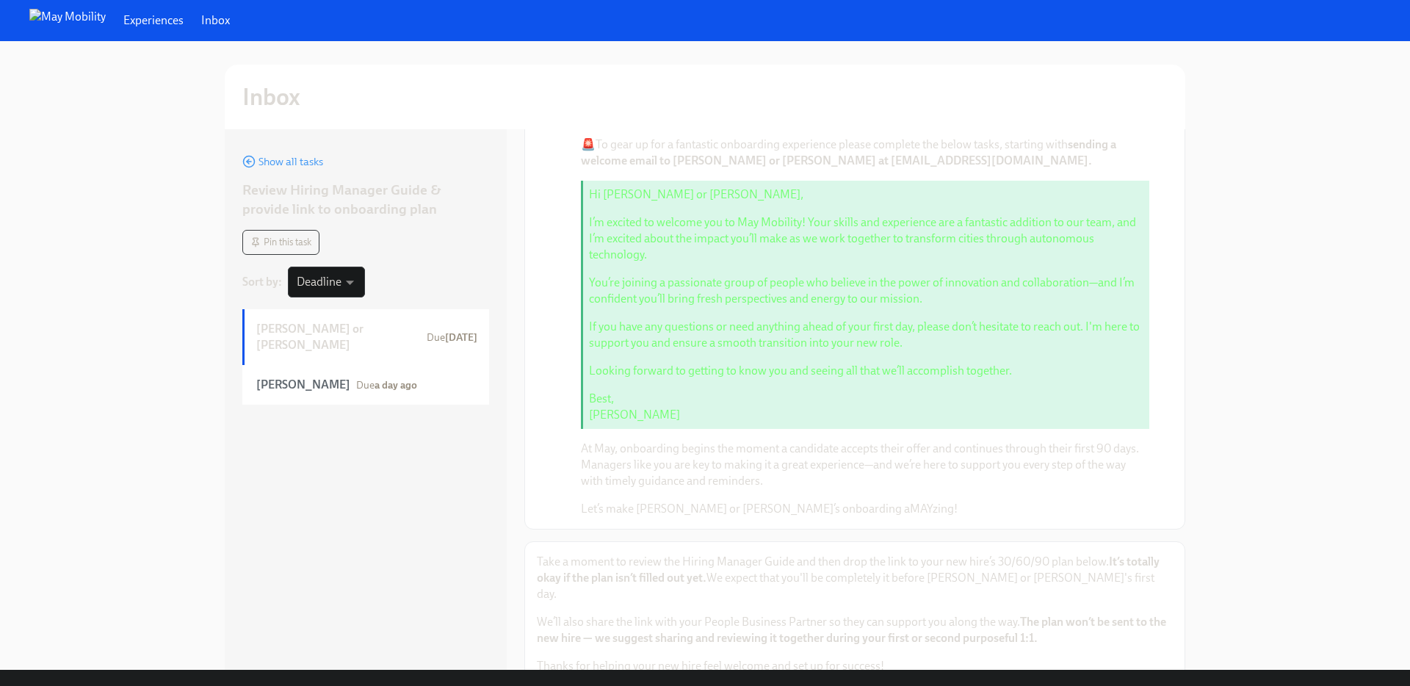
scroll to position [453, 0]
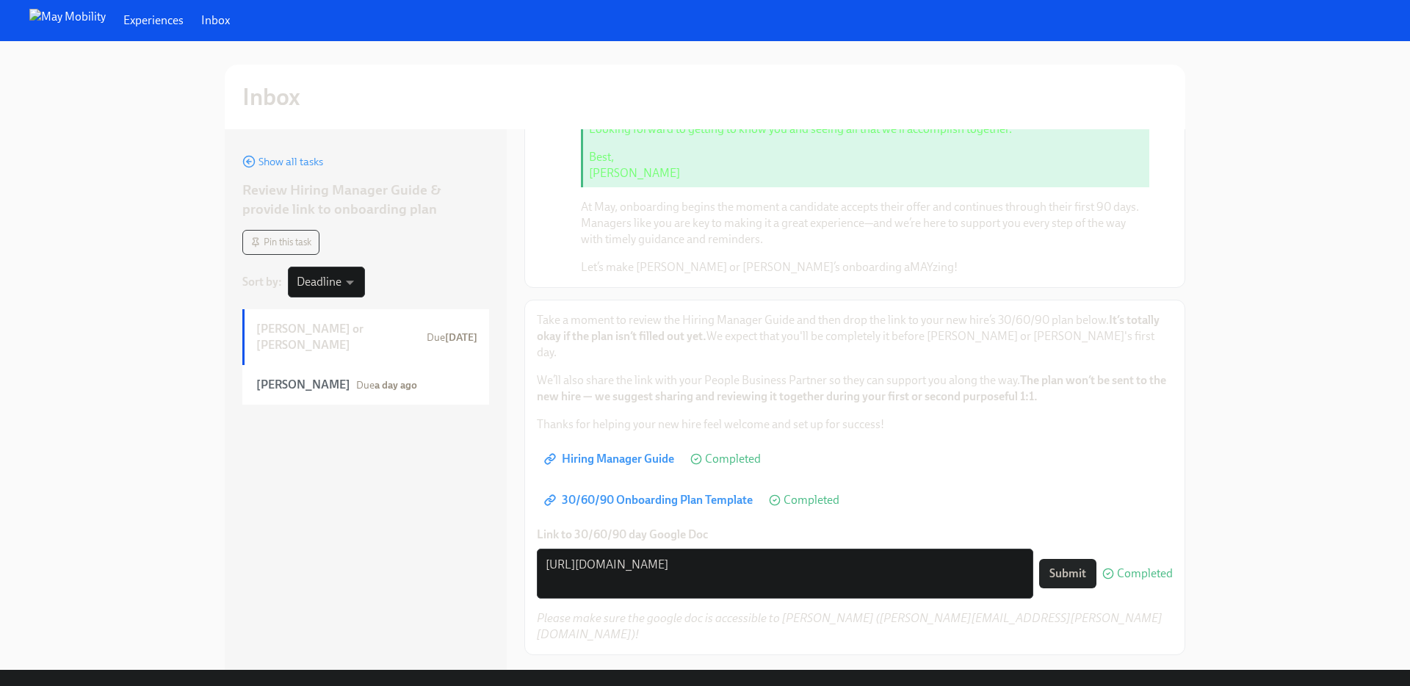
click at [648, 680] on span "Next person: [PERSON_NAME]" at bounding box center [616, 687] width 162 height 15
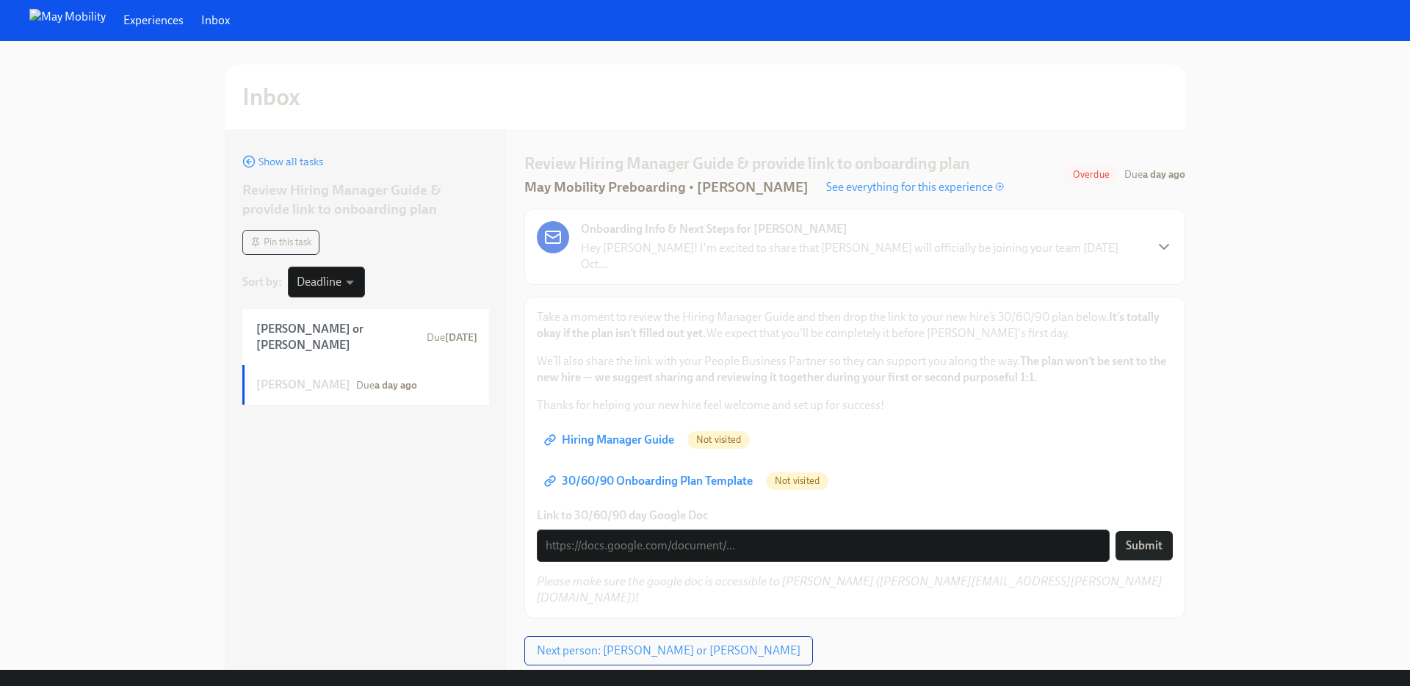
click at [634, 433] on span "Hiring Manager Guide" at bounding box center [610, 440] width 127 height 15
click at [694, 474] on span "30/60/90 Onboarding Plan Template" at bounding box center [650, 481] width 206 height 15
click at [794, 529] on div "x ​" at bounding box center [823, 545] width 573 height 32
paste textarea "[URL][DOMAIN_NAME]"
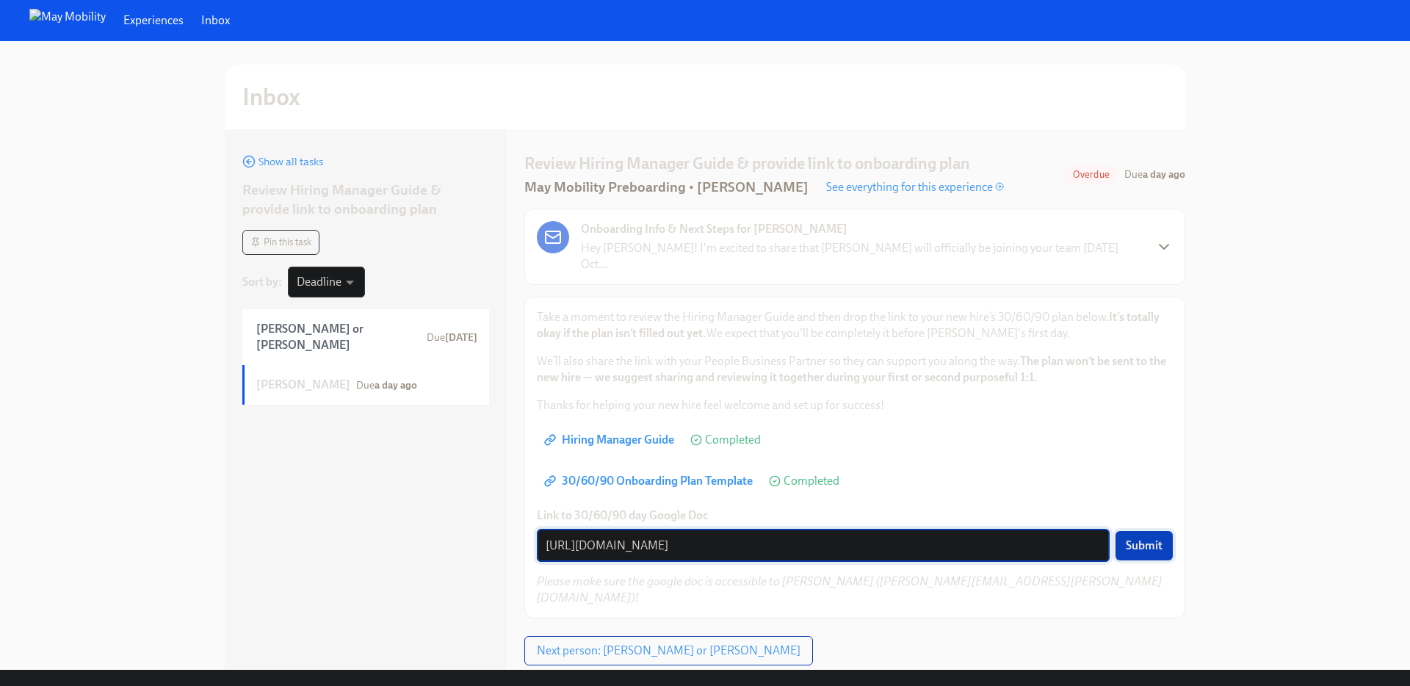
type textarea "[URL][DOMAIN_NAME]"
click at [1157, 538] on span "Submit" at bounding box center [1144, 545] width 37 height 15
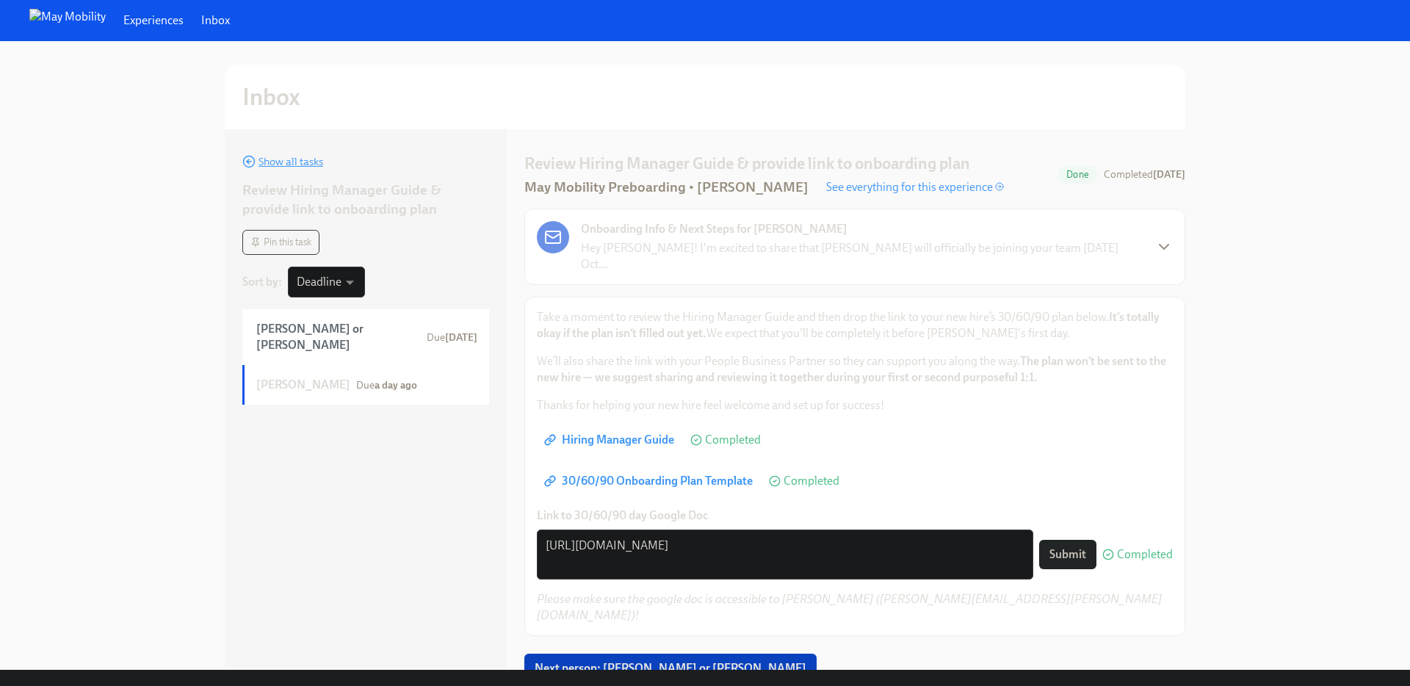
click at [305, 167] on span "Show all tasks" at bounding box center [282, 161] width 81 height 15
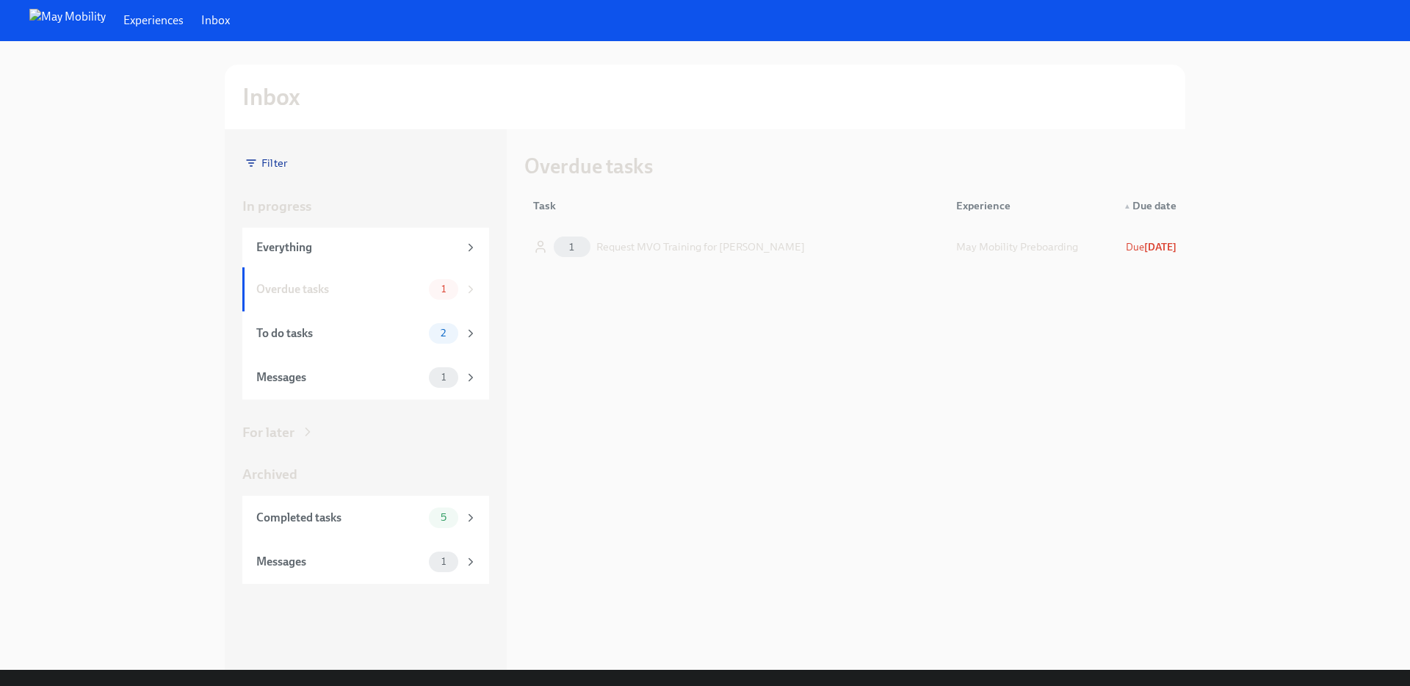
click at [680, 242] on div "Request MVO Training for [PERSON_NAME]" at bounding box center [700, 247] width 209 height 18
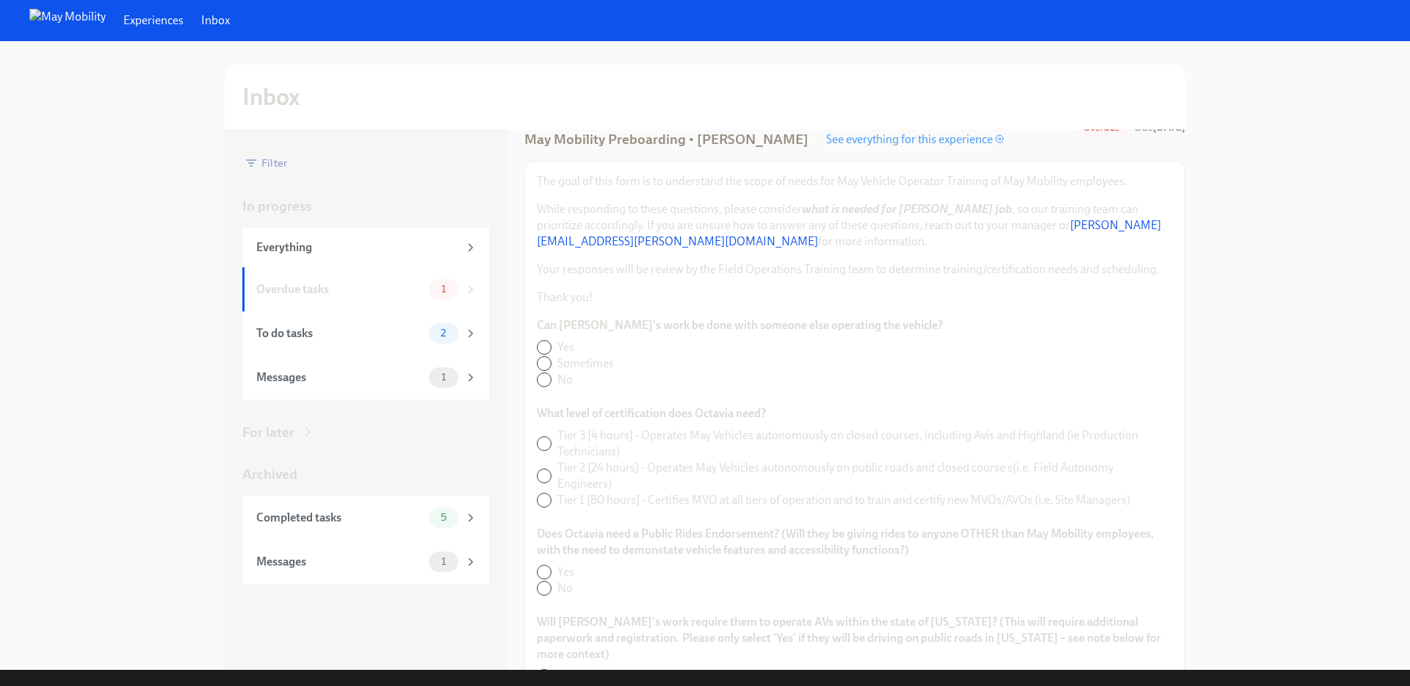
scroll to position [80, 0]
click at [546, 363] on input "Sometimes" at bounding box center [544, 360] width 13 height 13
radio input "true"
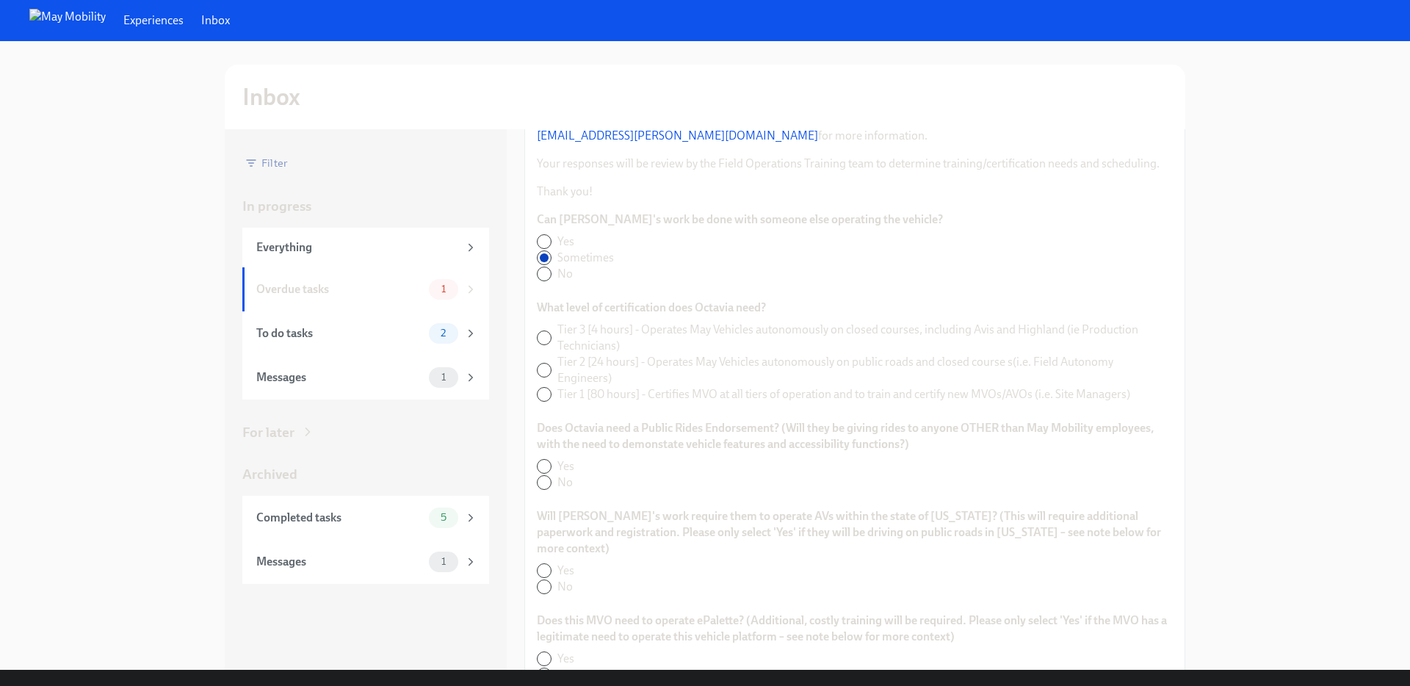
scroll to position [189, 0]
click at [542, 366] on input "Tier 2 [24 hours] - Operates May Vehicles autonomously on public roads and clos…" at bounding box center [544, 364] width 13 height 13
radio input "true"
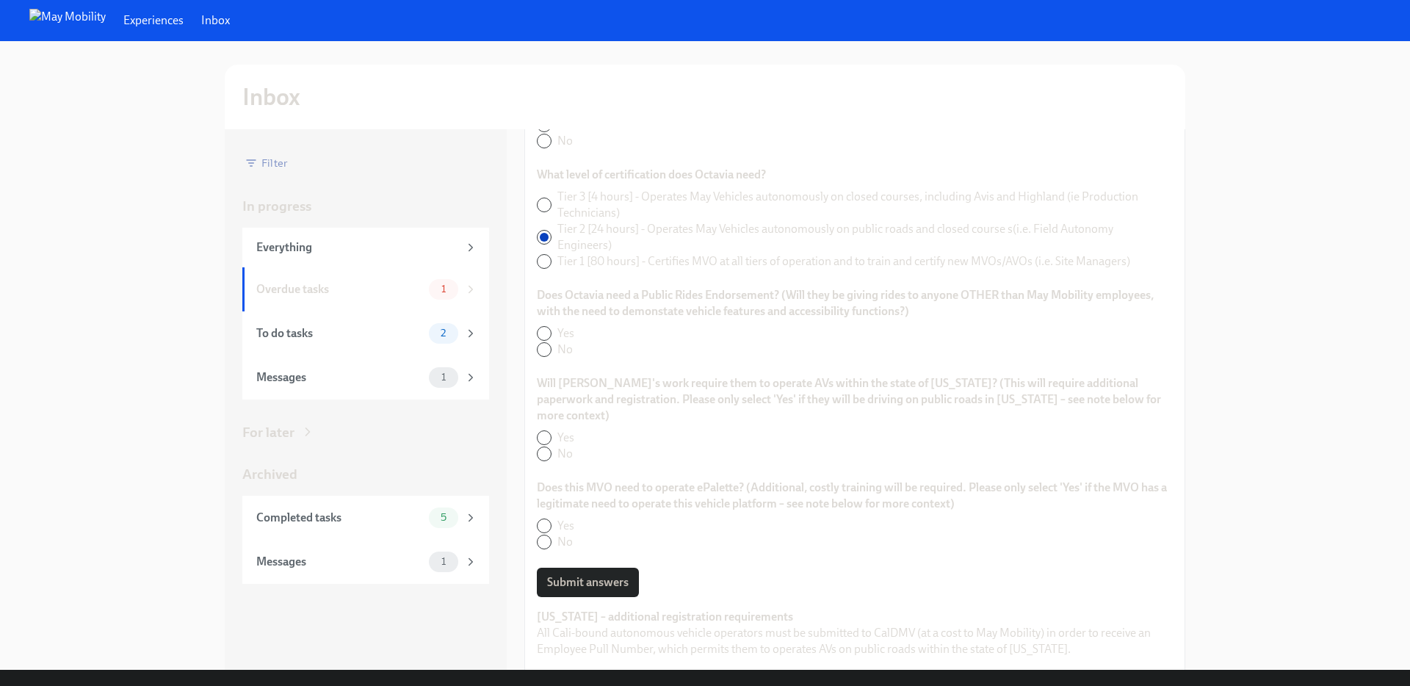
scroll to position [317, 0]
click at [539, 328] on input "Yes" at bounding box center [544, 331] width 13 height 13
radio input "true"
click at [549, 349] on input "No" at bounding box center [544, 355] width 13 height 13
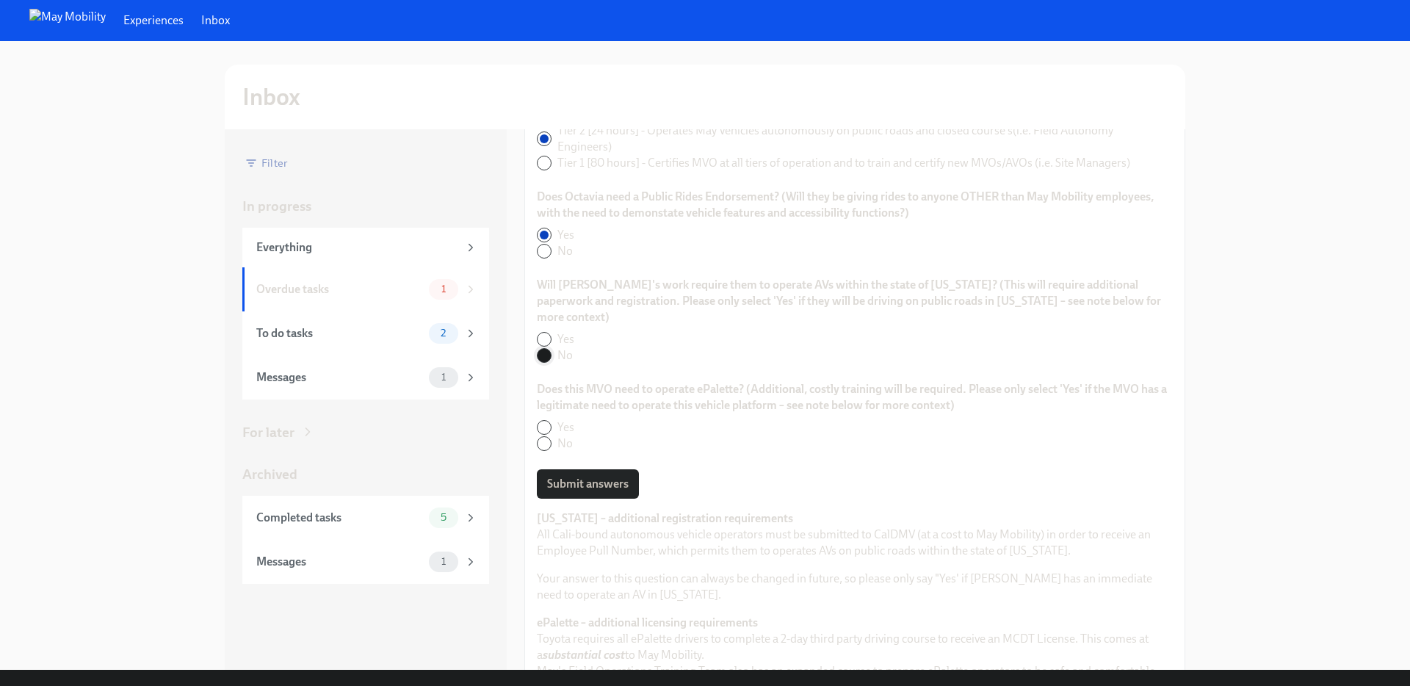
radio input "true"
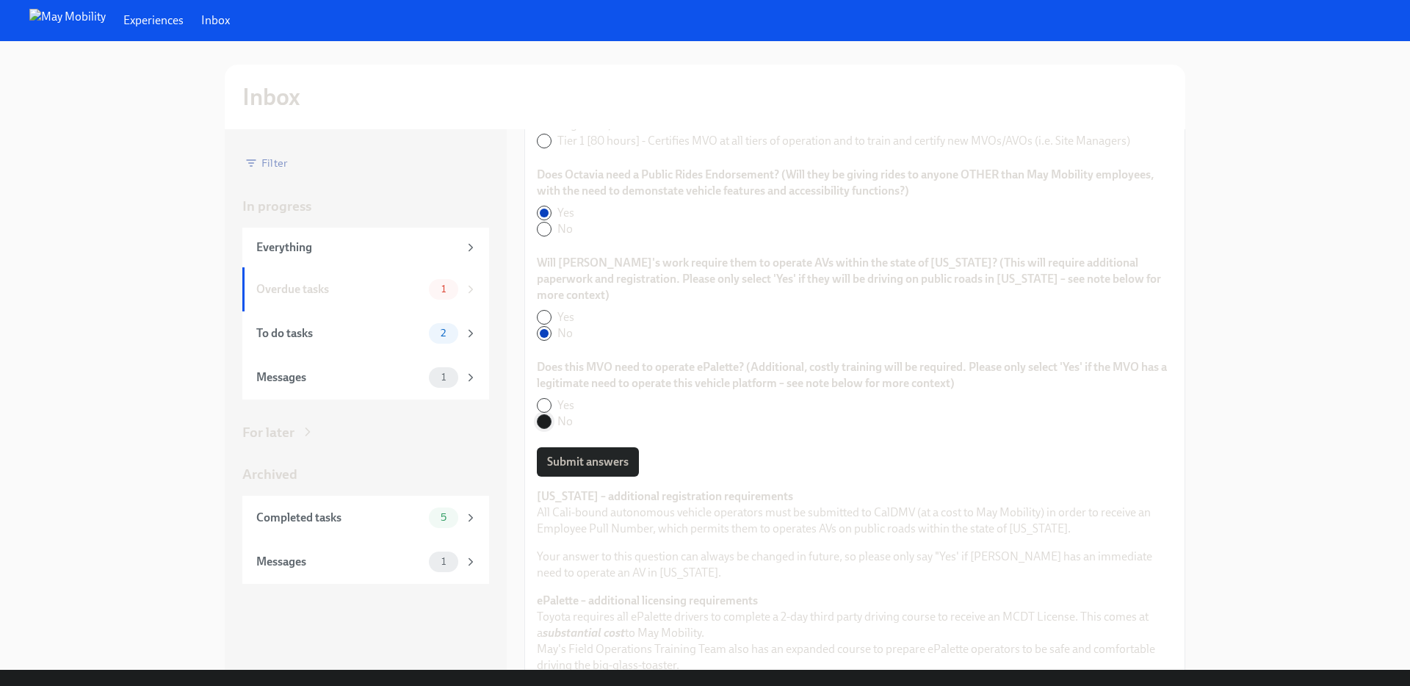
click at [540, 415] on input "No" at bounding box center [544, 421] width 13 height 13
radio input "true"
click at [597, 447] on button "Submit answers" at bounding box center [588, 461] width 102 height 29
click at [596, 447] on div "Submit answers" at bounding box center [855, 461] width 636 height 29
click at [444, 569] on div "1" at bounding box center [443, 561] width 29 height 21
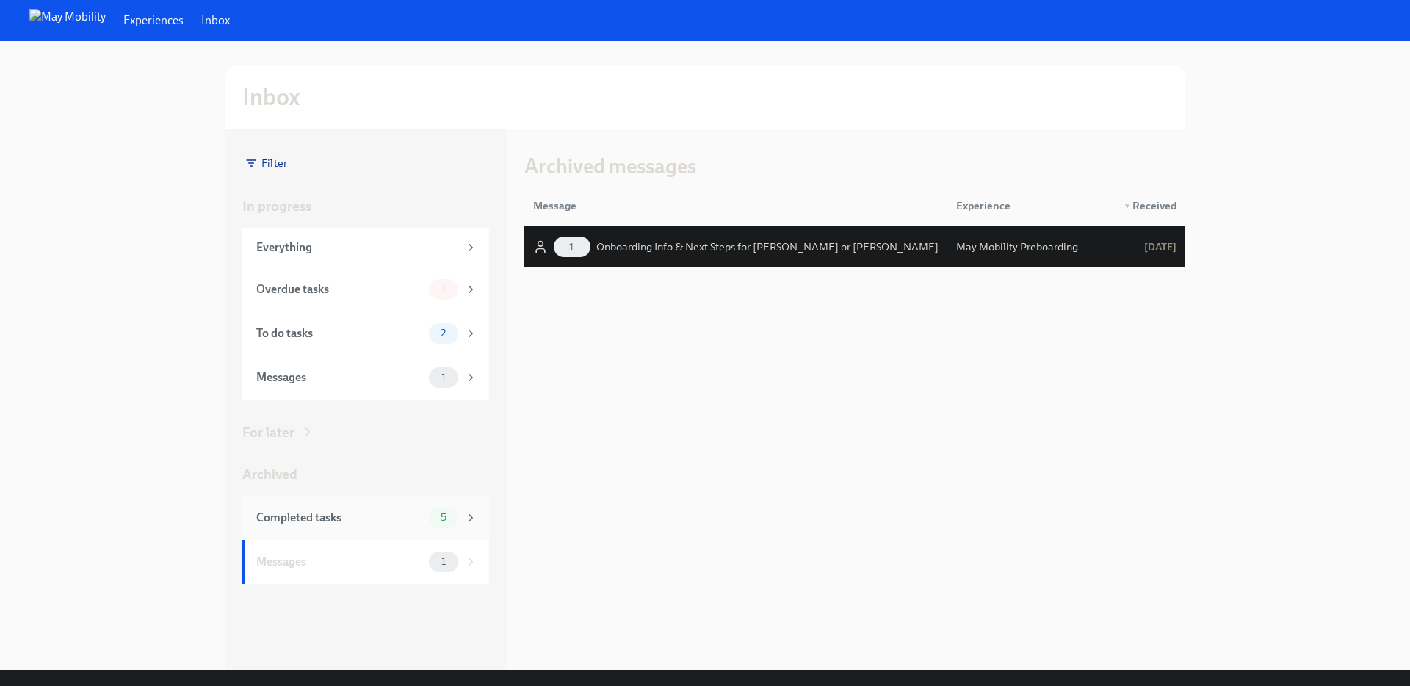
click at [450, 516] on span "5" at bounding box center [443, 517] width 23 height 11
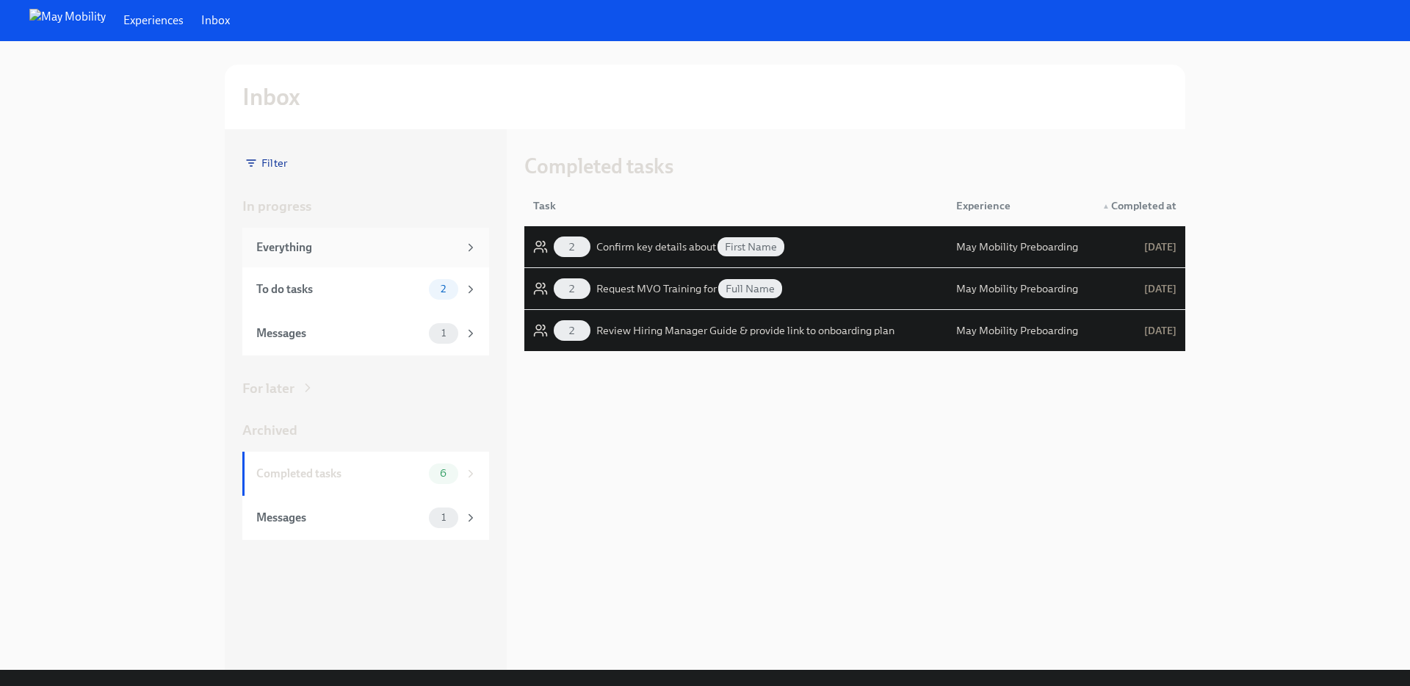
click at [344, 253] on div "Everything" at bounding box center [357, 247] width 202 height 16
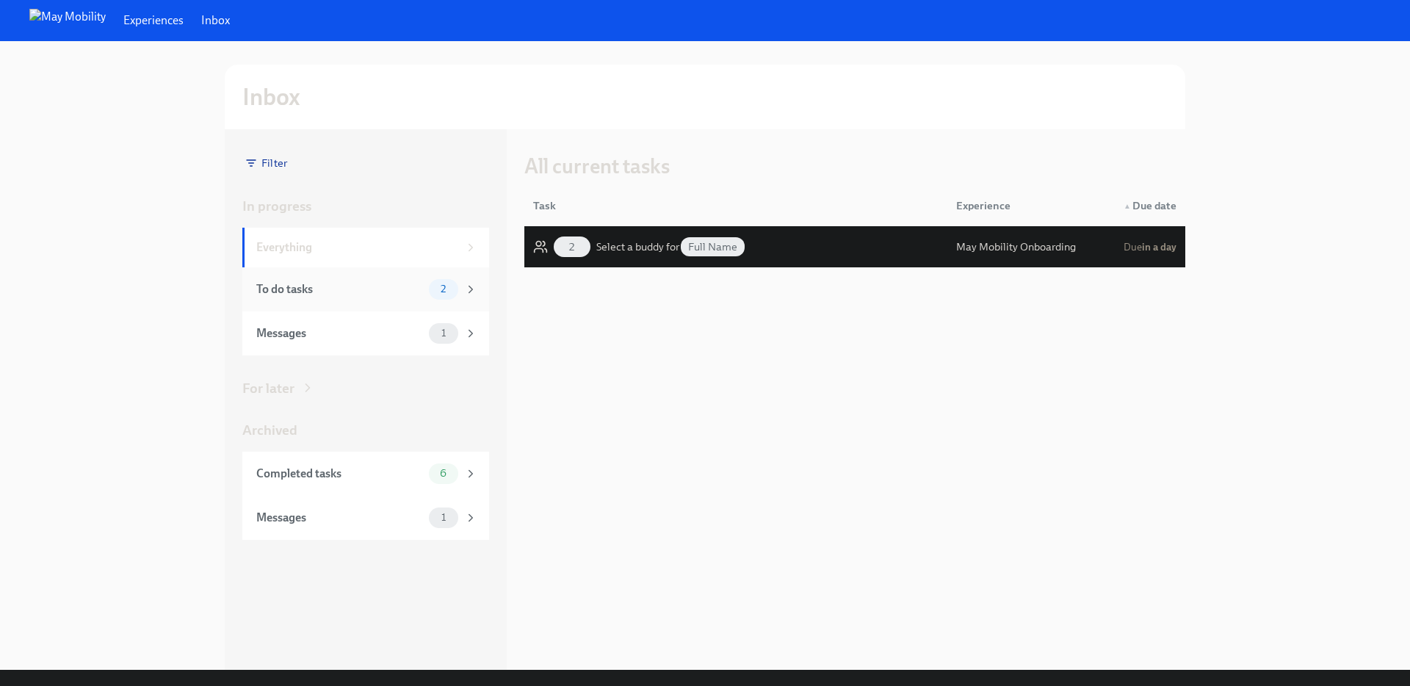
click at [358, 281] on div "To do tasks" at bounding box center [339, 289] width 167 height 16
click at [358, 286] on div "To do tasks" at bounding box center [339, 289] width 167 height 16
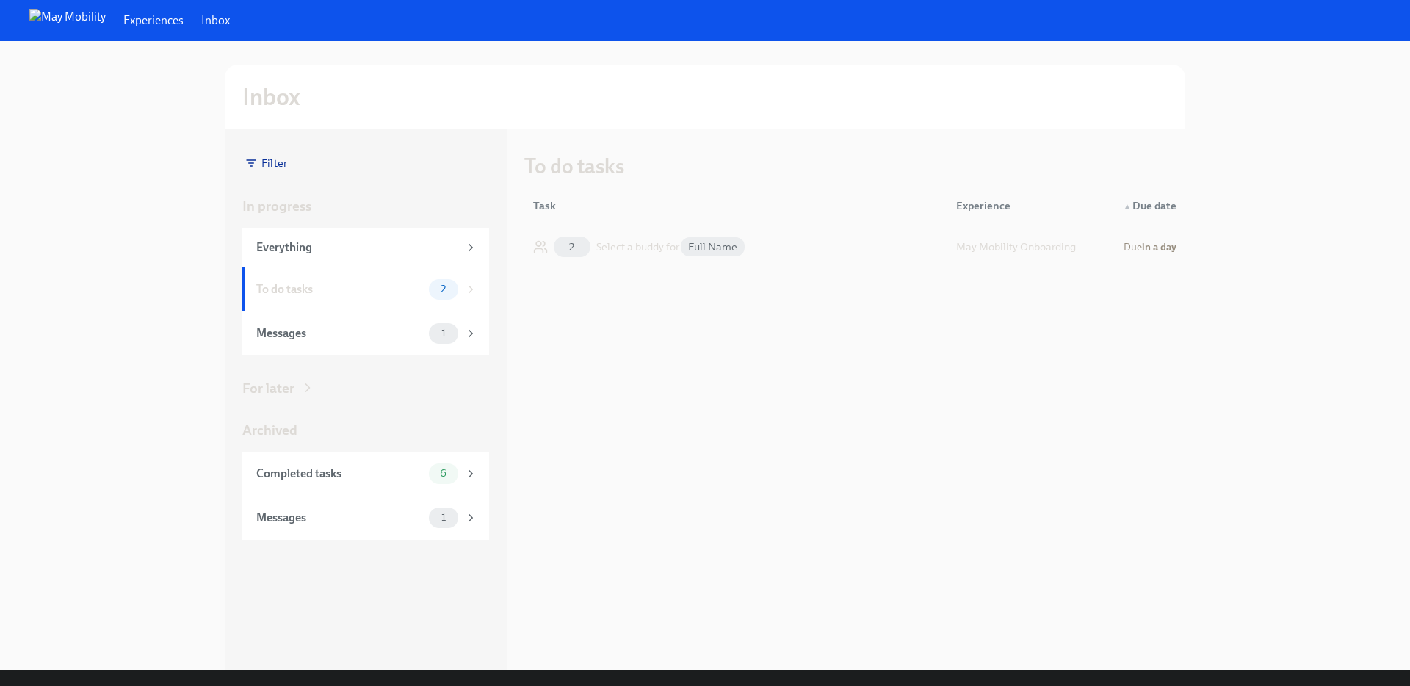
click at [636, 246] on div "Select a buddy for Full Name" at bounding box center [671, 247] width 150 height 18
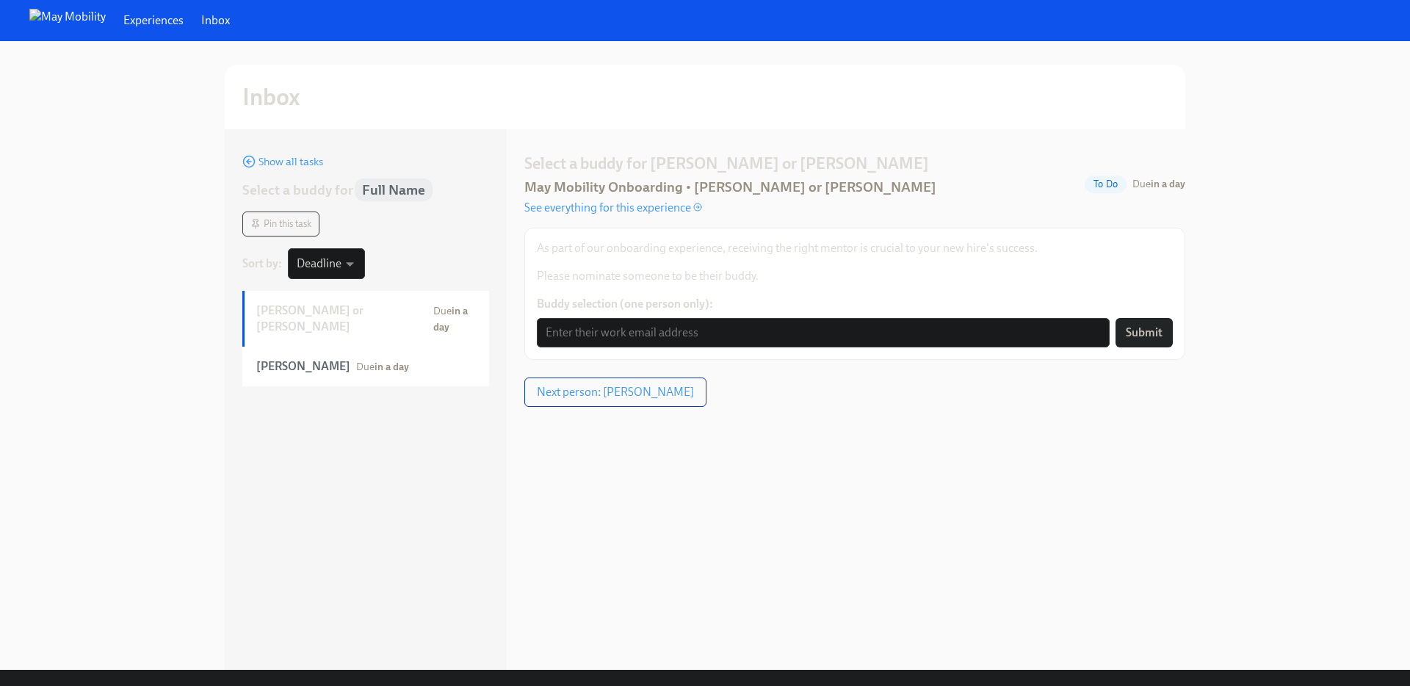
click at [204, 25] on link "Inbox" at bounding box center [215, 20] width 29 height 16
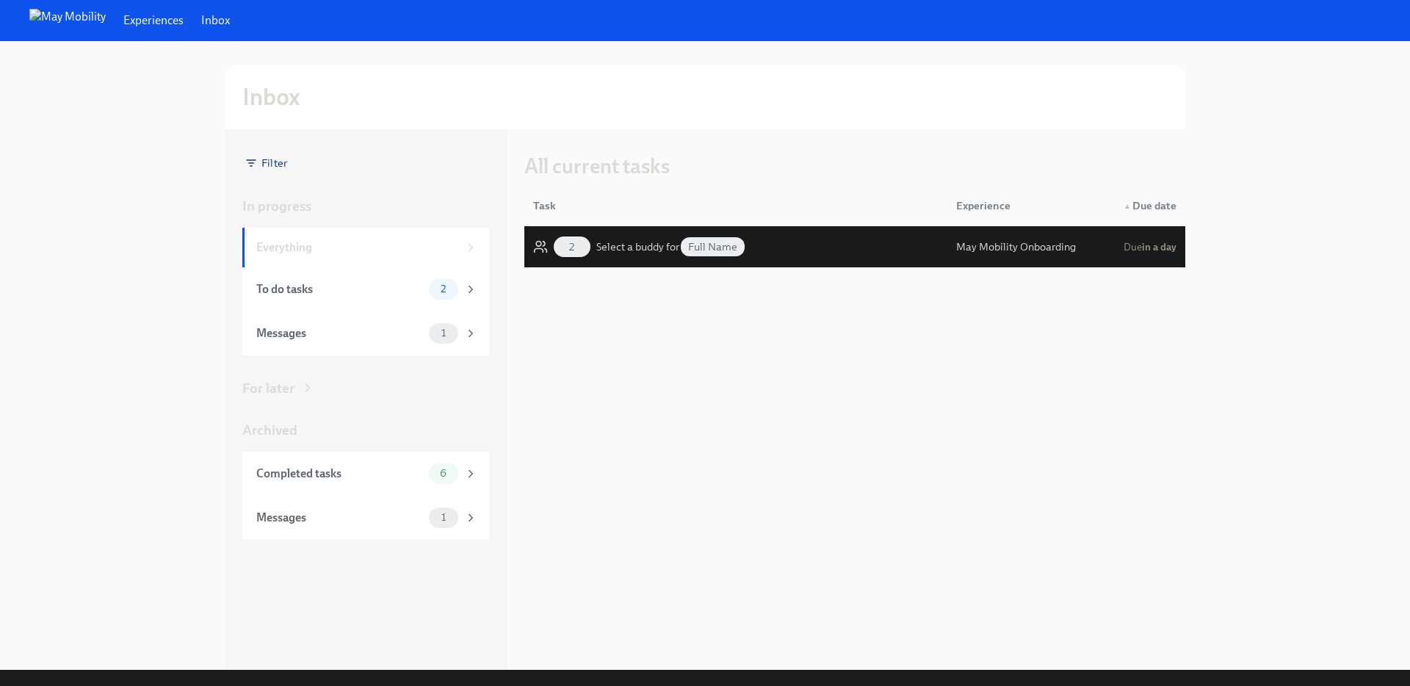
click at [204, 25] on link "Inbox" at bounding box center [215, 20] width 29 height 16
